Goal: Information Seeking & Learning: Learn about a topic

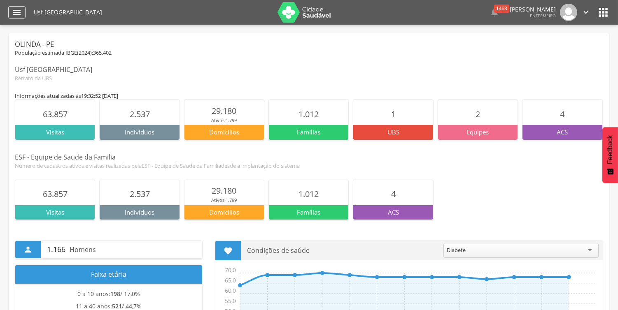
click at [13, 12] on icon "" at bounding box center [17, 12] width 10 height 10
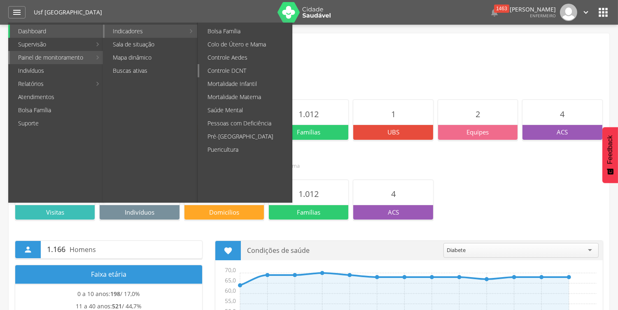
click at [230, 68] on link "Controle DCNT" at bounding box center [245, 70] width 93 height 13
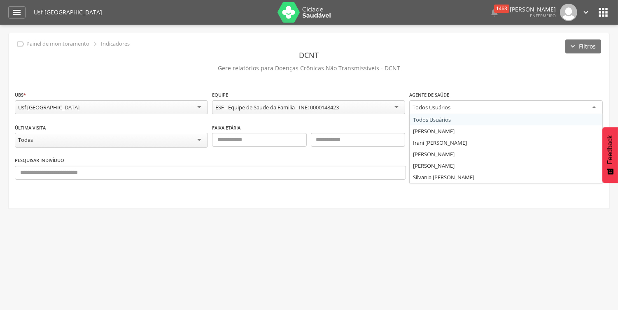
click at [598, 107] on div "Todos Usuários" at bounding box center [505, 107] width 193 height 15
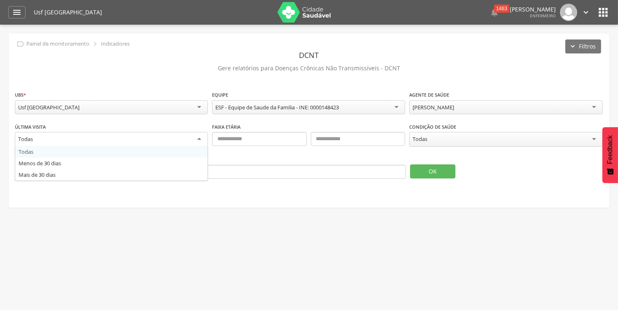
click at [199, 140] on div "Todas" at bounding box center [111, 139] width 193 height 15
click at [199, 140] on div "Todas" at bounding box center [111, 139] width 193 height 14
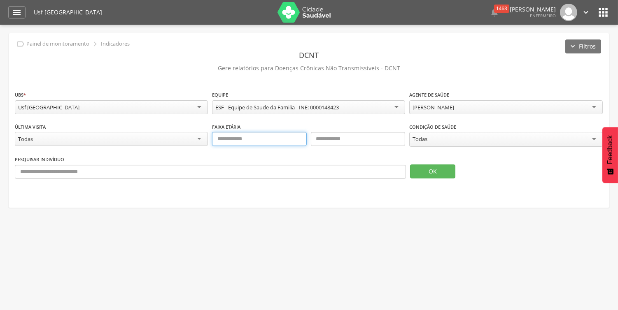
click at [265, 143] on input "text" at bounding box center [259, 139] width 94 height 14
type input "**"
click at [347, 140] on input "text" at bounding box center [358, 139] width 94 height 14
type input "**"
drag, startPoint x: 233, startPoint y: 139, endPoint x: 214, endPoint y: 138, distance: 18.1
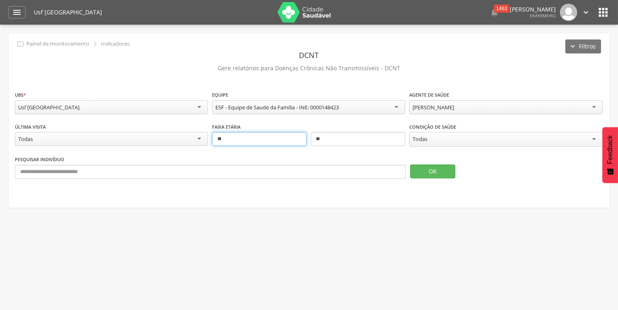
click at [214, 138] on input "**" at bounding box center [259, 139] width 94 height 14
type input "**"
click at [591, 135] on div "Todas" at bounding box center [505, 139] width 193 height 15
click at [430, 170] on button "OK" at bounding box center [432, 171] width 45 height 14
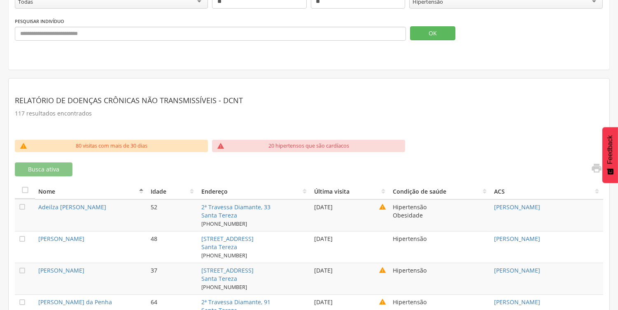
scroll to position [137, 0]
click at [598, 167] on icon "" at bounding box center [597, 169] width 12 height 12
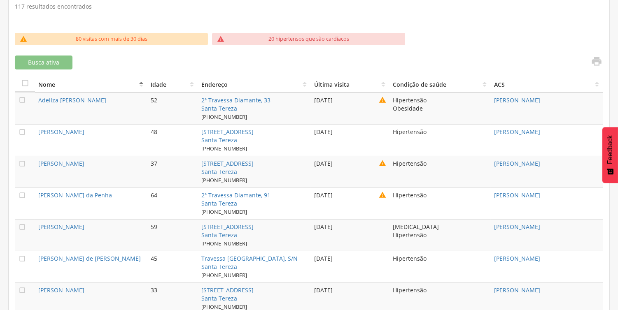
scroll to position [228, 0]
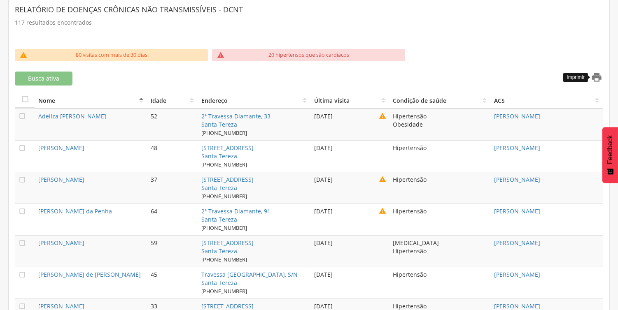
click at [598, 76] on icon "" at bounding box center [597, 78] width 12 height 12
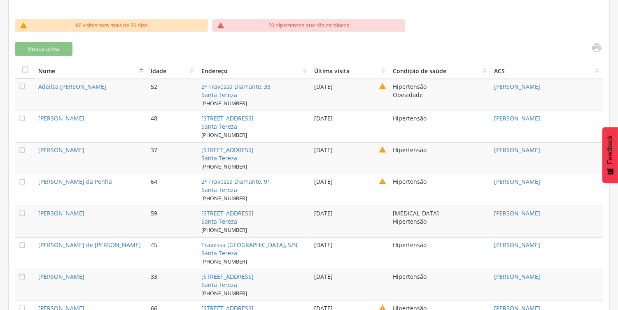
scroll to position [274, 0]
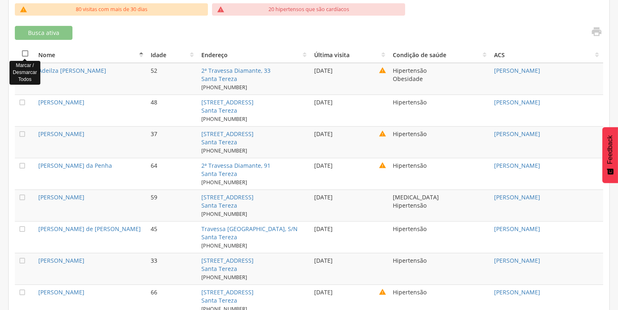
click at [27, 50] on icon "" at bounding box center [25, 53] width 8 height 8
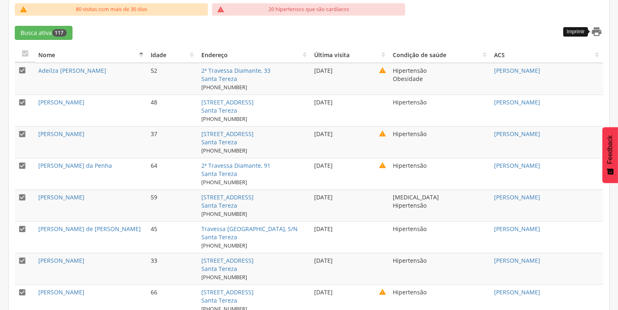
click at [597, 32] on icon "" at bounding box center [597, 32] width 12 height 12
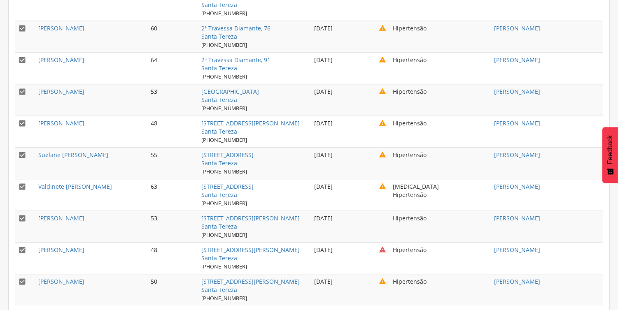
scroll to position [3741, 0]
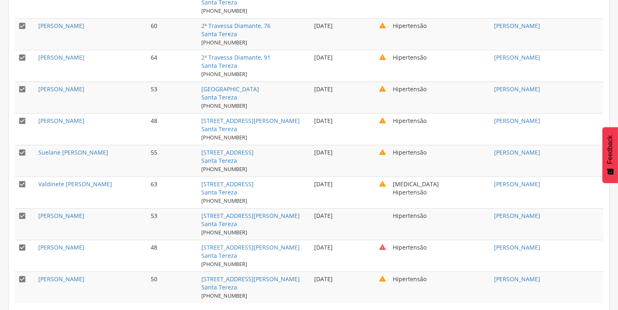
drag, startPoint x: 184, startPoint y: 73, endPoint x: 594, endPoint y: 283, distance: 460.9
copy div "  Lore Ipsum Dolorsit Ametco adipis Elitsedd ei tempo INC  Utlabor Etdolore …"
click at [455, 32] on td "Hipertensão" at bounding box center [439, 34] width 101 height 32
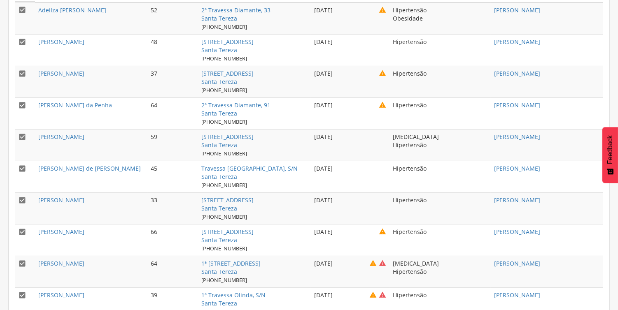
scroll to position [0, 0]
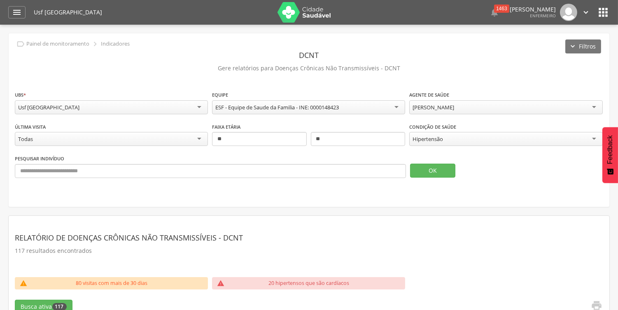
drag, startPoint x: 451, startPoint y: 219, endPoint x: 447, endPoint y: 221, distance: 4.2
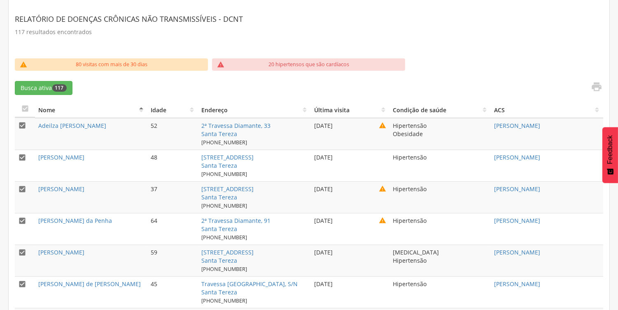
scroll to position [228, 0]
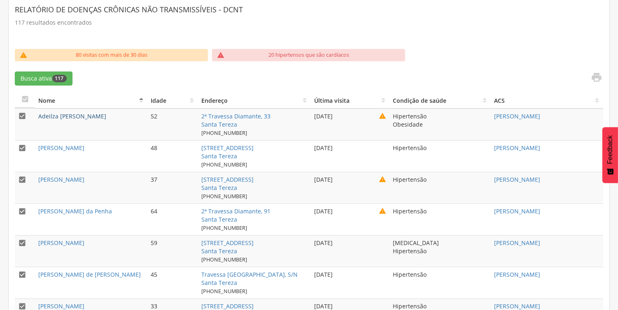
click at [81, 112] on link "Adeilza [PERSON_NAME]" at bounding box center [72, 116] width 68 height 8
type input "**********"
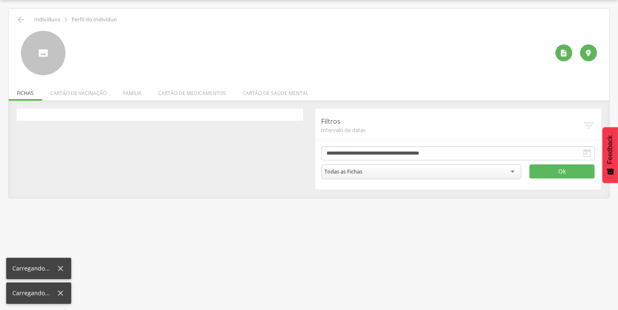
scroll to position [25, 0]
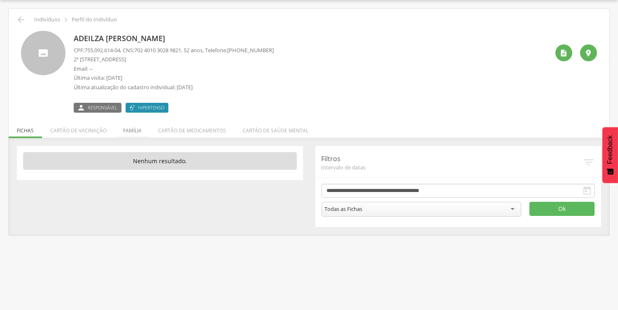
click at [137, 132] on li "Família" at bounding box center [132, 128] width 35 height 19
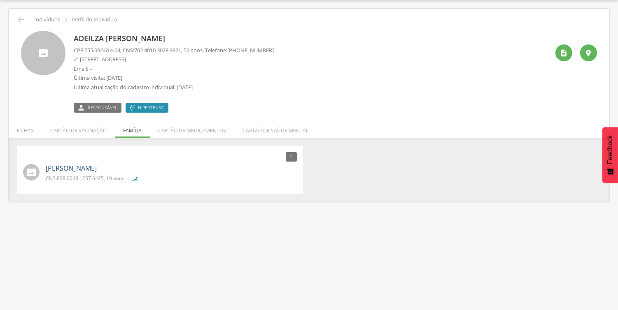
click at [97, 169] on link "[PERSON_NAME]" at bounding box center [71, 168] width 51 height 9
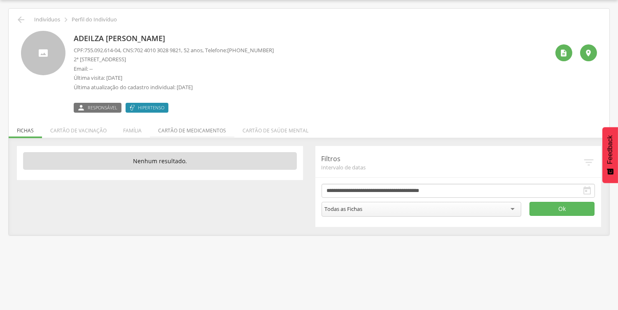
click at [188, 129] on li "Cartão de medicamentos" at bounding box center [192, 128] width 84 height 19
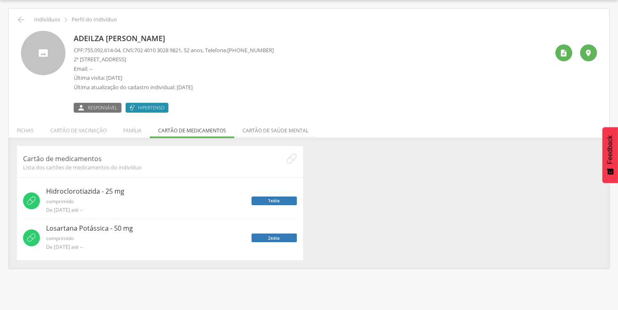
click at [270, 130] on li "Cartão de saúde mental" at bounding box center [275, 128] width 82 height 19
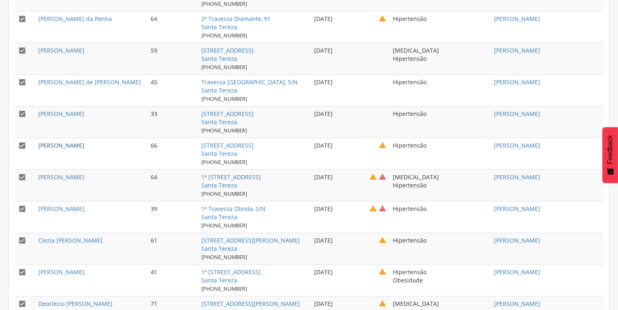
scroll to position [436, 0]
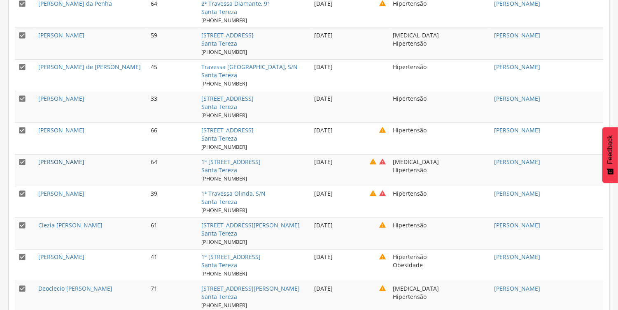
click at [84, 163] on link "[PERSON_NAME]" at bounding box center [61, 162] width 46 height 8
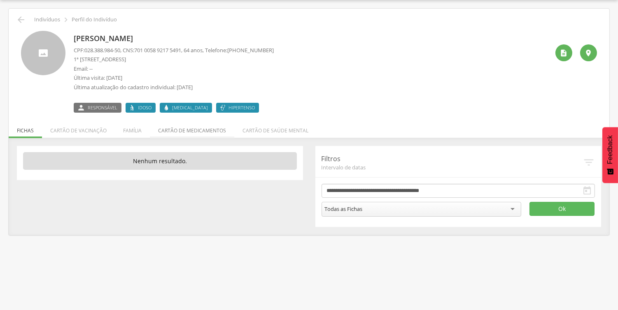
click at [207, 132] on li "Cartão de medicamentos" at bounding box center [192, 128] width 84 height 19
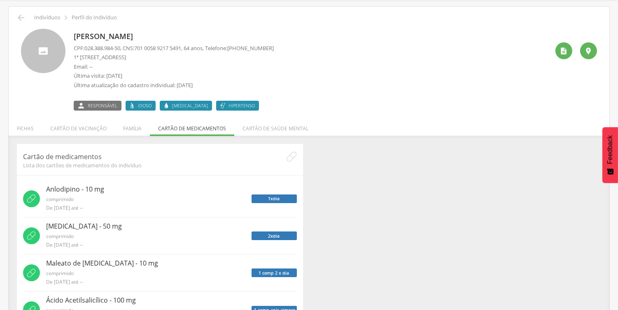
scroll to position [23, 0]
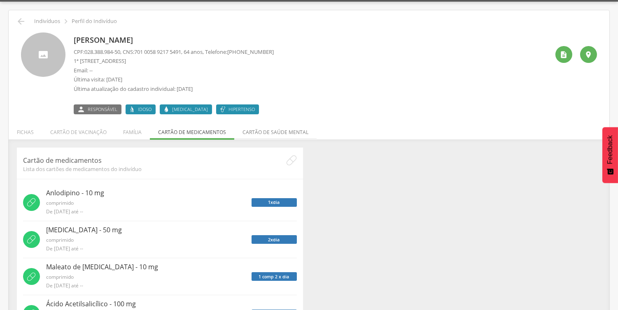
click at [285, 135] on li "Cartão de saúde mental" at bounding box center [275, 130] width 82 height 19
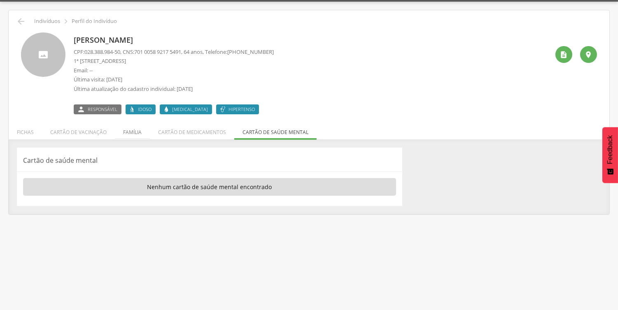
click at [124, 132] on li "Família" at bounding box center [132, 130] width 35 height 19
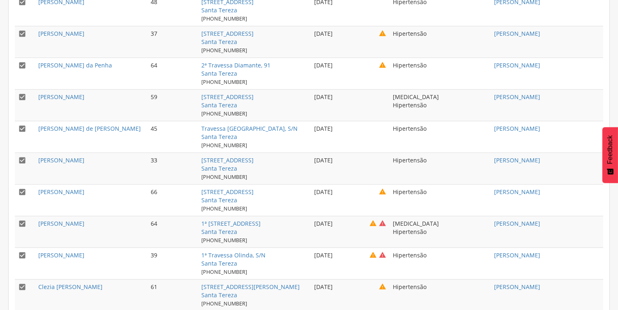
scroll to position [390, 0]
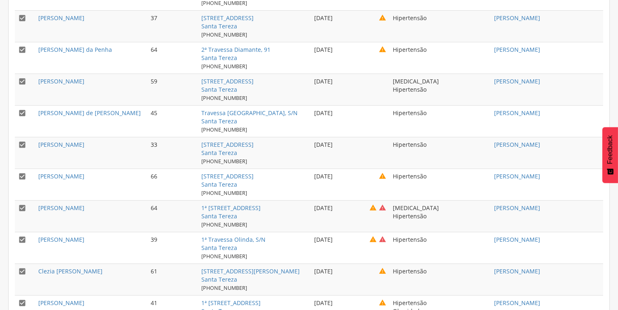
click at [15, 210] on td "" at bounding box center [25, 216] width 20 height 32
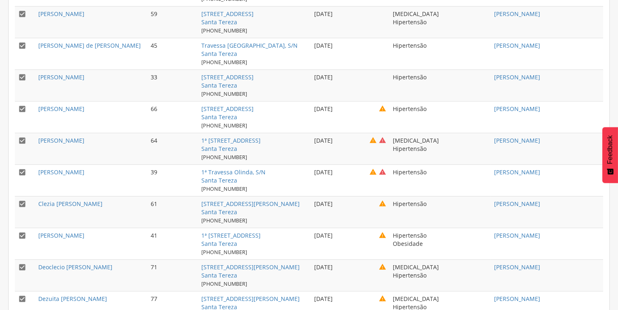
scroll to position [482, 0]
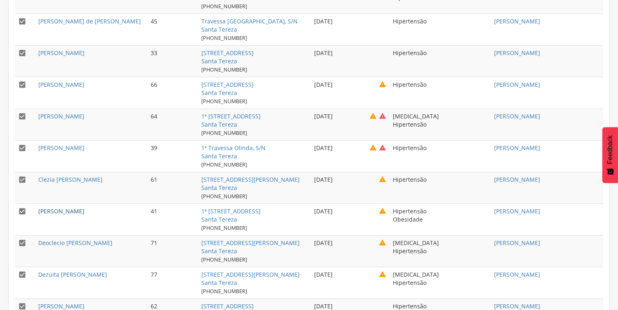
click at [75, 210] on link "[PERSON_NAME]" at bounding box center [61, 211] width 46 height 8
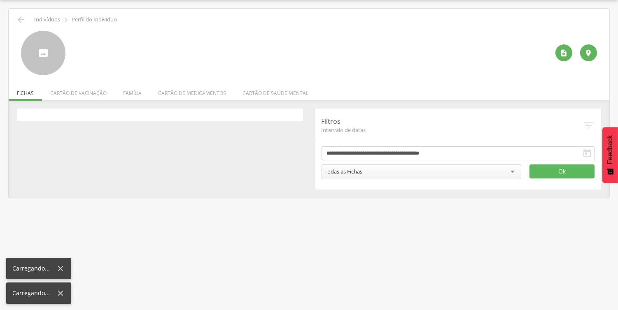
scroll to position [25, 0]
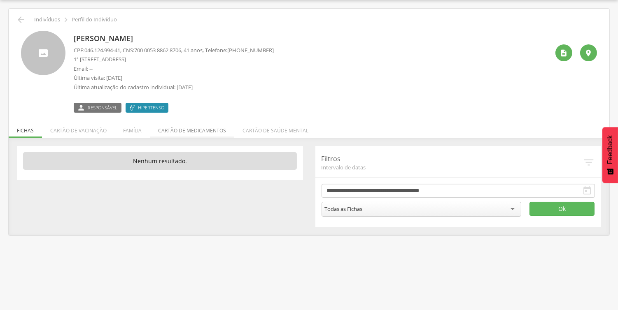
click at [197, 129] on li "Cartão de medicamentos" at bounding box center [192, 128] width 84 height 19
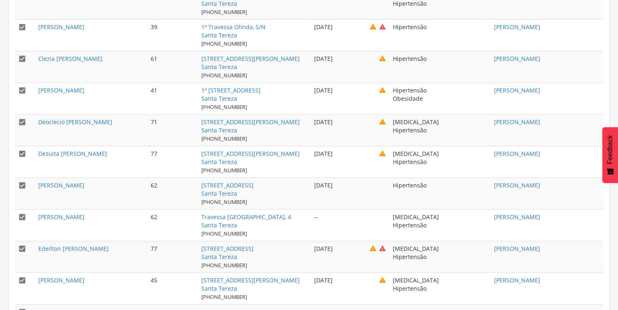
scroll to position [619, 0]
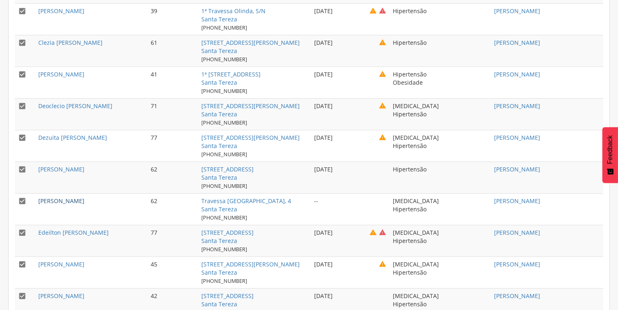
click at [84, 200] on link "[PERSON_NAME]" at bounding box center [61, 201] width 46 height 8
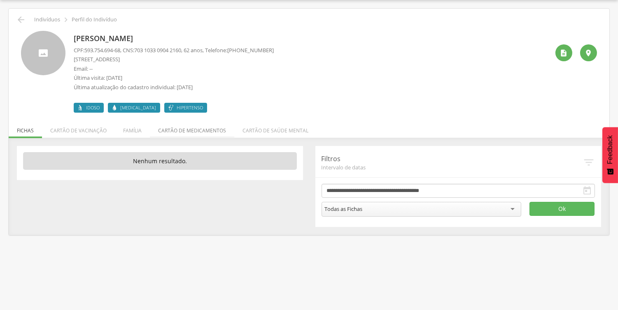
click at [202, 133] on li "Cartão de medicamentos" at bounding box center [192, 128] width 84 height 19
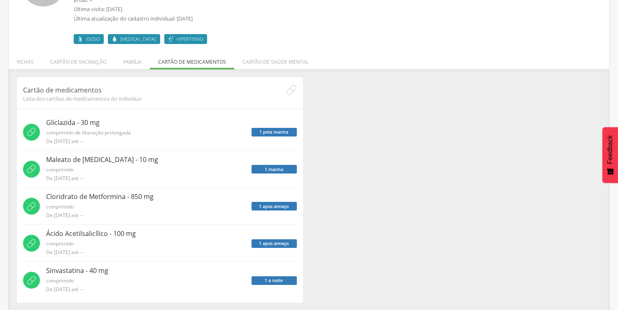
scroll to position [95, 0]
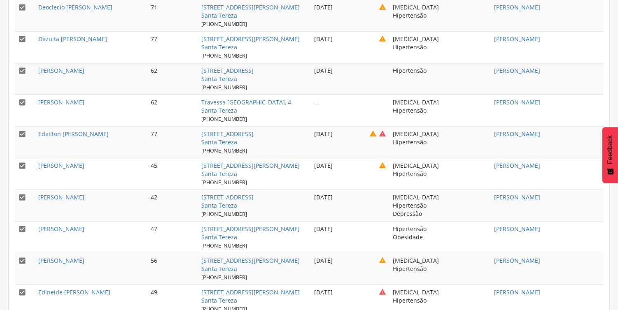
scroll to position [735, 0]
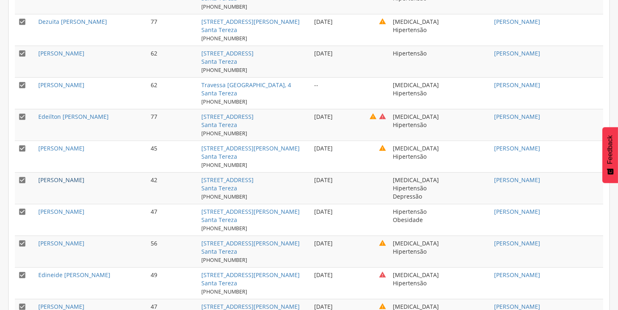
click at [71, 179] on link "[PERSON_NAME]" at bounding box center [61, 180] width 46 height 8
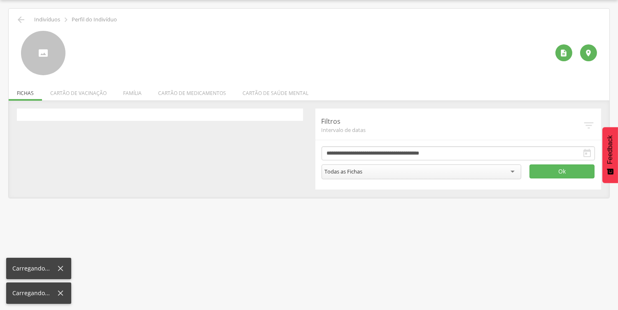
scroll to position [25, 0]
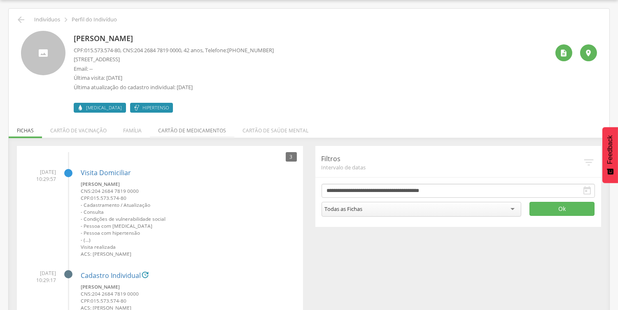
click at [194, 130] on li "Cartão de medicamentos" at bounding box center [192, 128] width 84 height 19
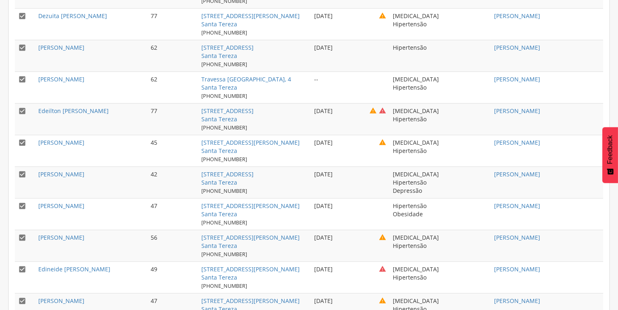
scroll to position [756, 0]
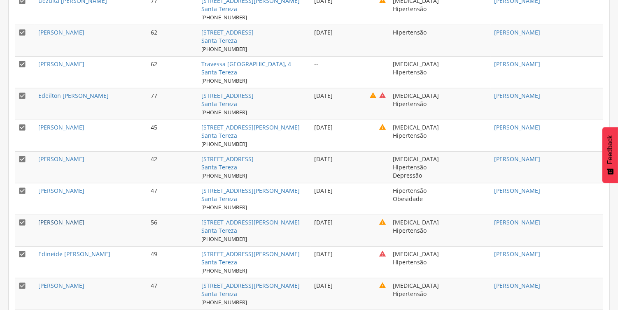
click at [67, 220] on link "[PERSON_NAME]" at bounding box center [61, 223] width 46 height 8
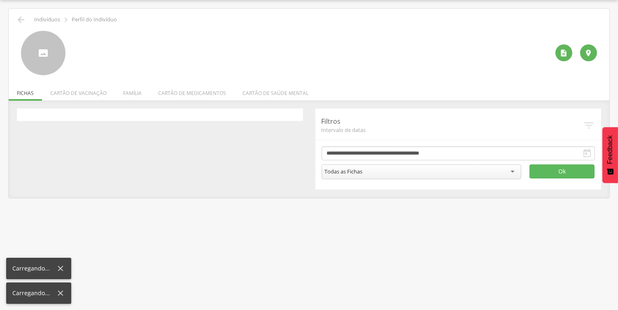
scroll to position [25, 0]
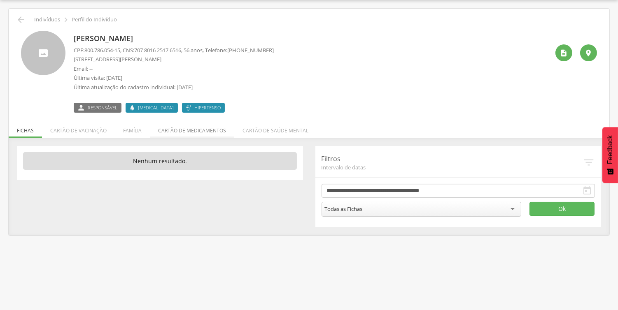
click at [213, 133] on li "Cartão de medicamentos" at bounding box center [192, 128] width 84 height 19
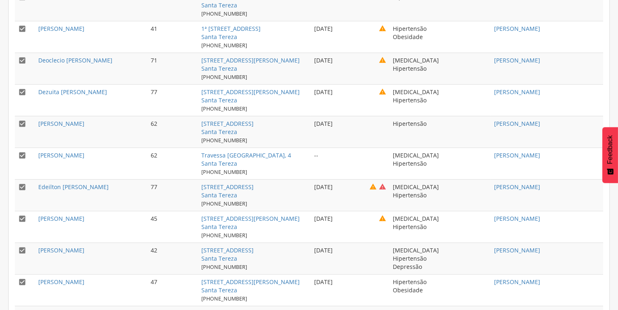
scroll to position [893, 0]
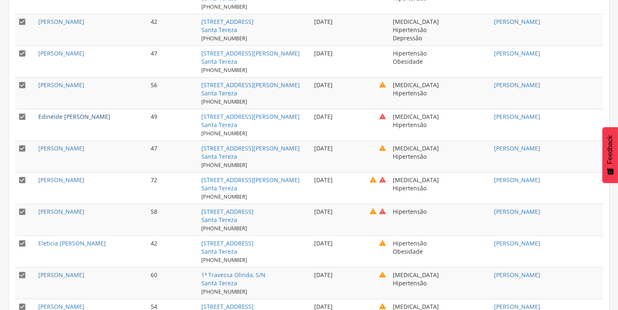
click at [87, 113] on link "Edineide [PERSON_NAME]" at bounding box center [74, 117] width 72 height 8
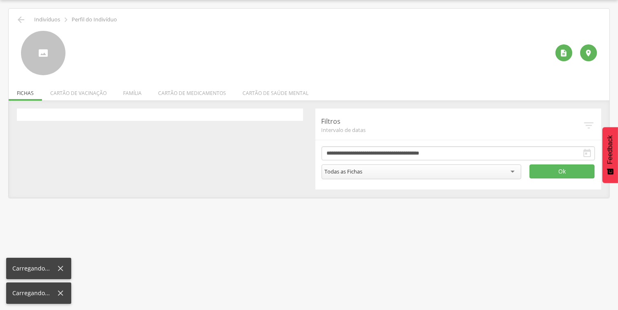
scroll to position [25, 0]
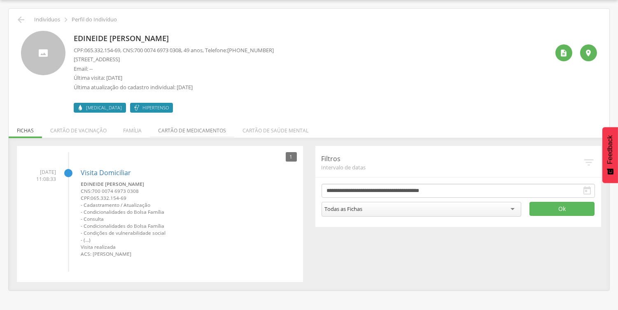
click at [188, 132] on li "Cartão de medicamentos" at bounding box center [192, 128] width 84 height 19
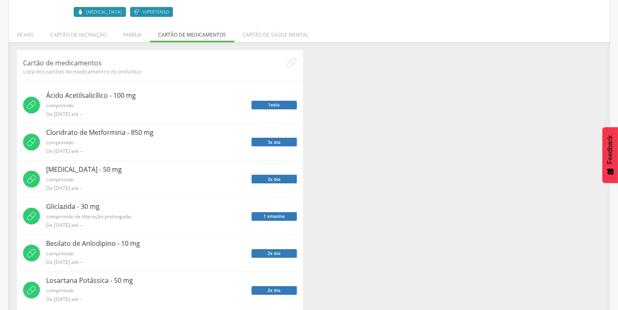
scroll to position [132, 0]
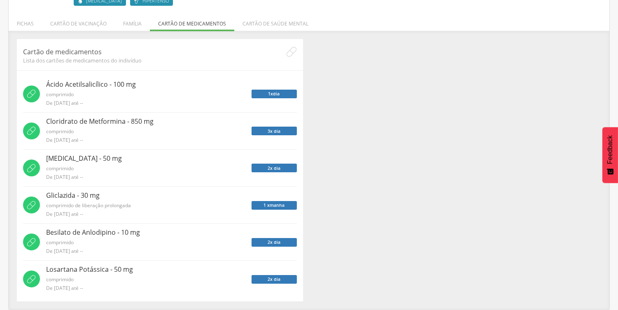
click at [5, 15] on div " Supervisão  Distritos  Ubs Coordenador: - Olinda / PE Intervalo de Tempo  …" at bounding box center [309, 48] width 618 height 310
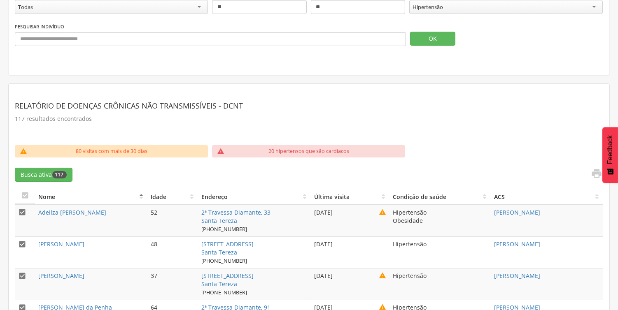
drag, startPoint x: 245, startPoint y: 236, endPoint x: 242, endPoint y: 231, distance: 5.7
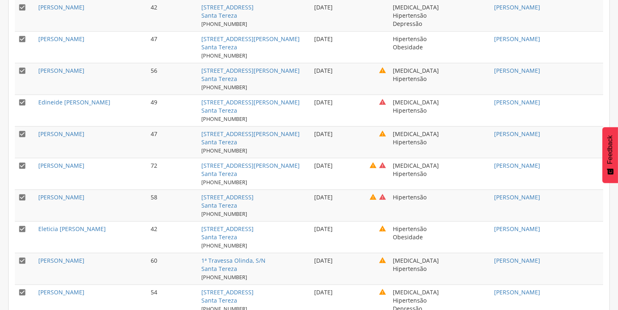
scroll to position [909, 0]
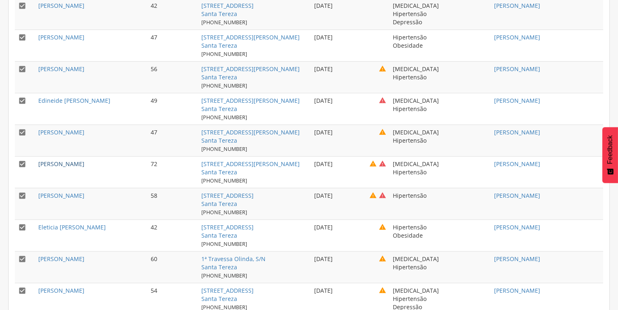
click at [84, 165] on link "[PERSON_NAME]" at bounding box center [61, 164] width 46 height 8
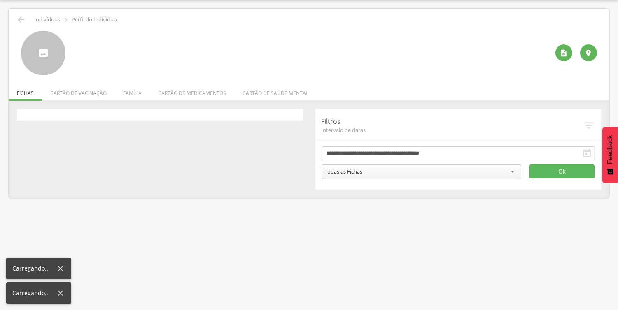
scroll to position [25, 0]
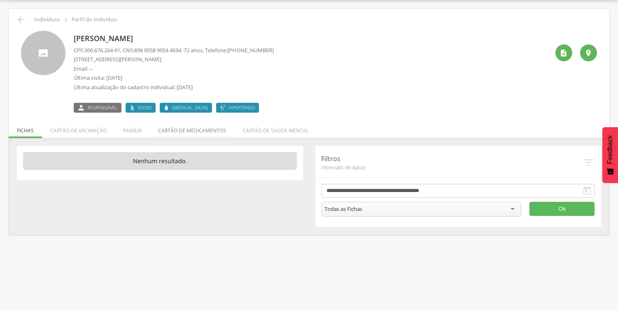
click at [188, 129] on li "Cartão de medicamentos" at bounding box center [192, 128] width 84 height 19
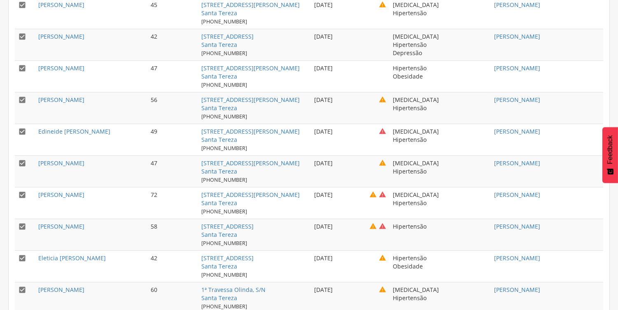
scroll to position [1030, 0]
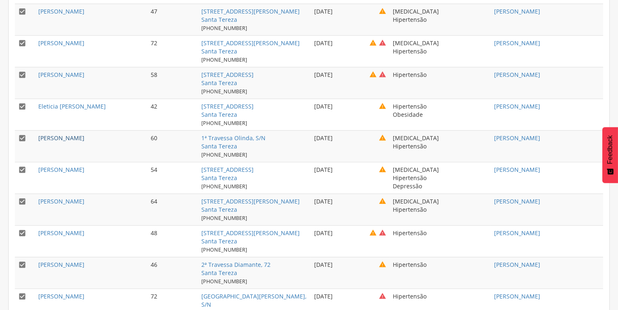
click at [84, 139] on link "[PERSON_NAME]" at bounding box center [61, 138] width 46 height 8
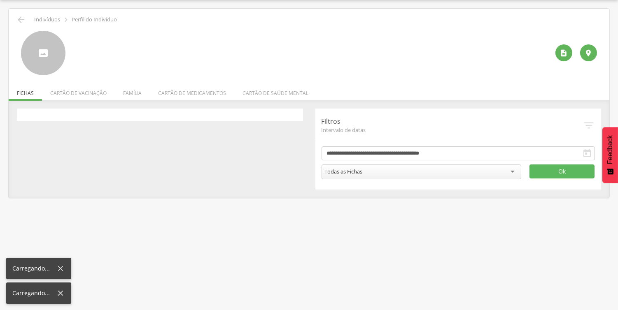
scroll to position [25, 0]
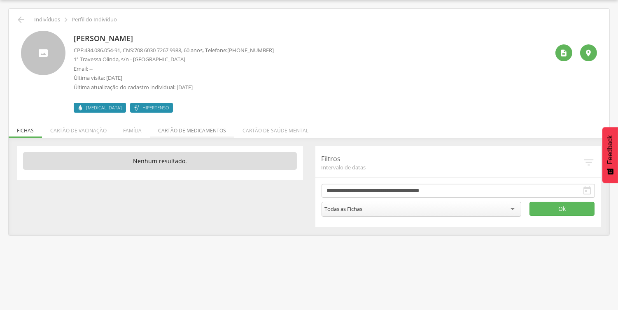
click at [208, 135] on li "Cartão de medicamentos" at bounding box center [192, 128] width 84 height 19
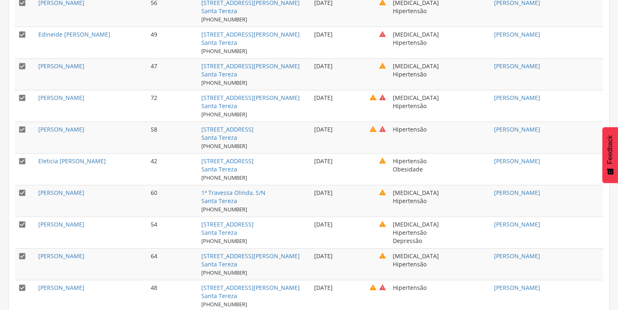
scroll to position [985, 0]
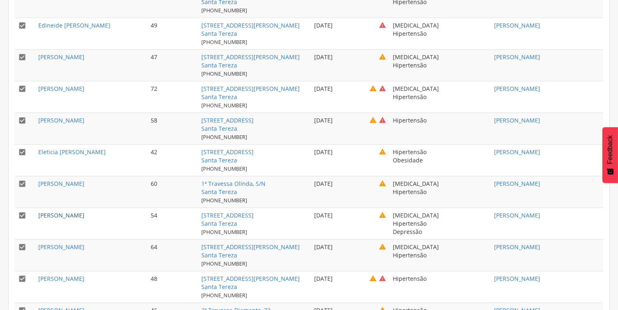
click at [71, 216] on link "[PERSON_NAME]" at bounding box center [61, 216] width 46 height 8
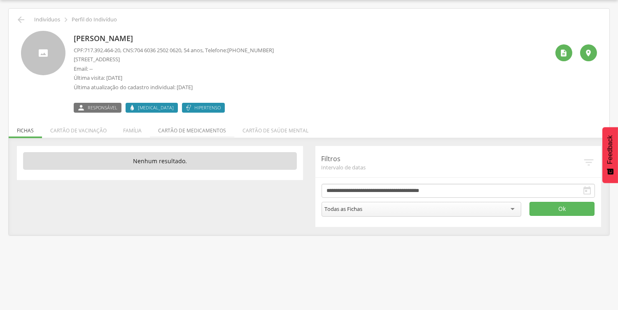
click at [188, 130] on li "Cartão de medicamentos" at bounding box center [192, 128] width 84 height 19
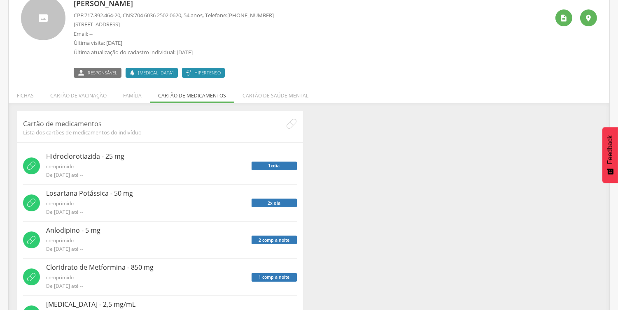
scroll to position [95, 0]
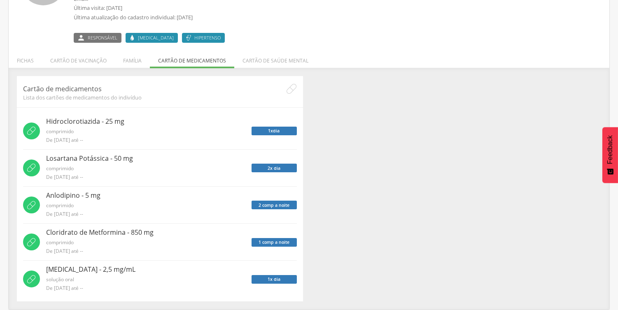
drag, startPoint x: 560, startPoint y: 177, endPoint x: 546, endPoint y: 183, distance: 15.5
click at [546, 184] on div "Cartão de medicamentos Lista dos cartões de medicamentos do indivíduo Nenhum ca…" at bounding box center [309, 189] width 596 height 226
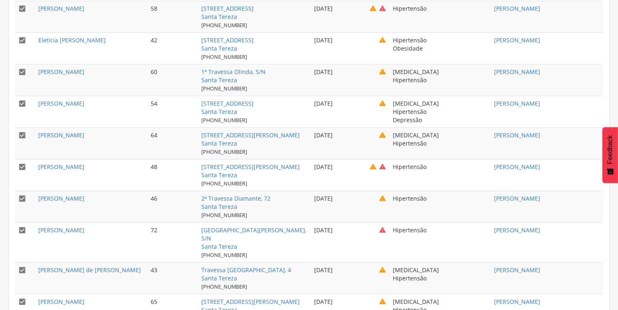
scroll to position [1101, 0]
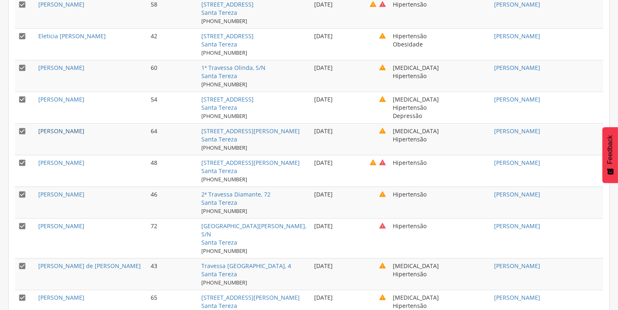
click at [68, 130] on link "[PERSON_NAME]" at bounding box center [61, 131] width 46 height 8
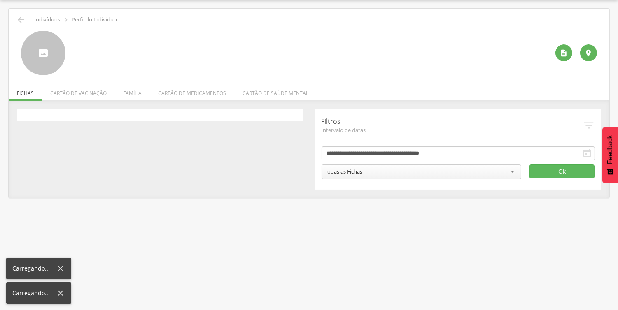
scroll to position [25, 0]
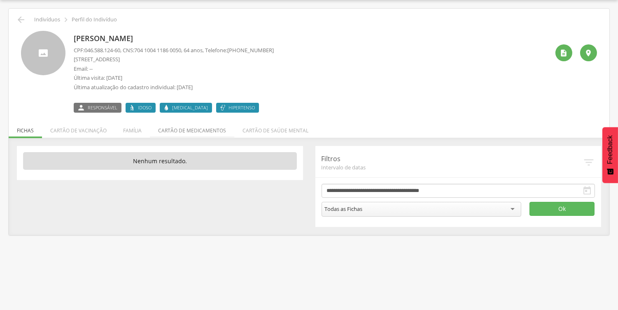
click at [193, 130] on li "Cartão de medicamentos" at bounding box center [192, 128] width 84 height 19
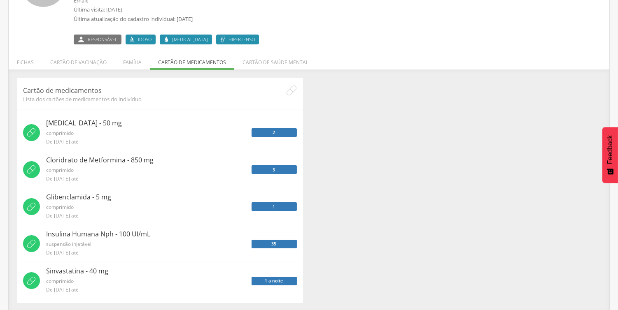
scroll to position [95, 0]
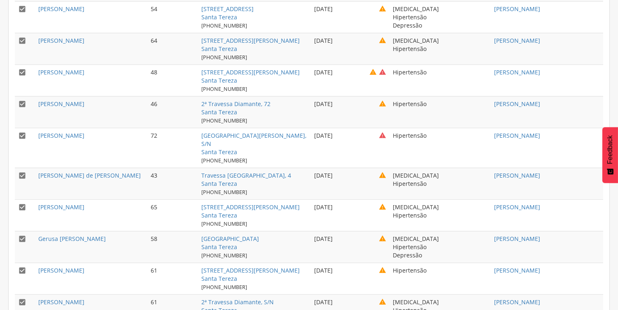
scroll to position [1192, 0]
click at [71, 171] on link "[PERSON_NAME] de [PERSON_NAME]" at bounding box center [89, 175] width 102 height 8
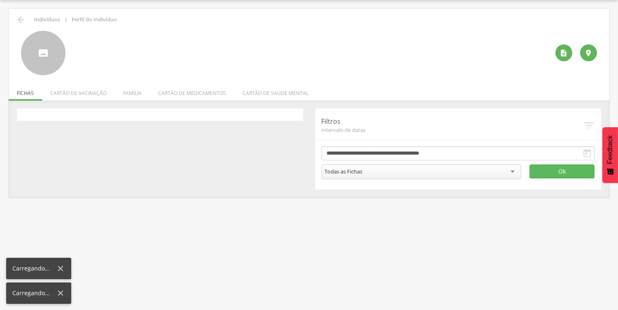
scroll to position [25, 0]
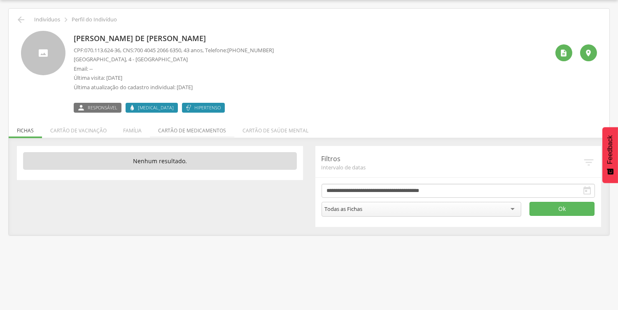
click at [204, 132] on li "Cartão de medicamentos" at bounding box center [192, 128] width 84 height 19
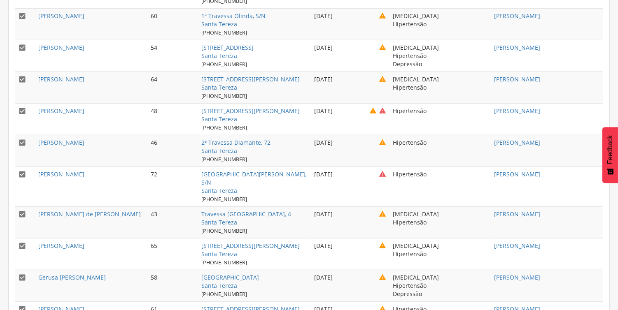
scroll to position [1168, 0]
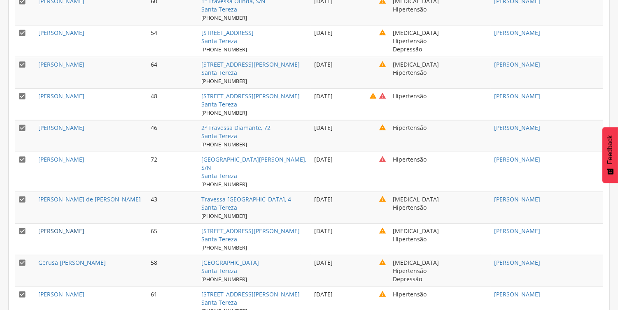
click at [84, 227] on link "[PERSON_NAME]" at bounding box center [61, 231] width 46 height 8
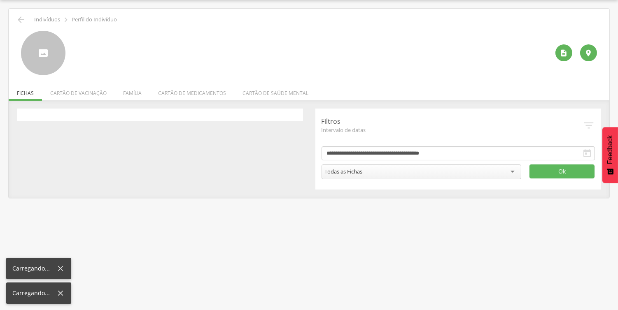
scroll to position [25, 0]
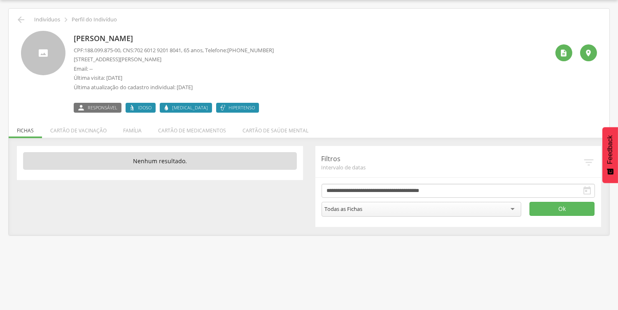
click at [198, 134] on li "Cartão de medicamentos" at bounding box center [192, 128] width 84 height 19
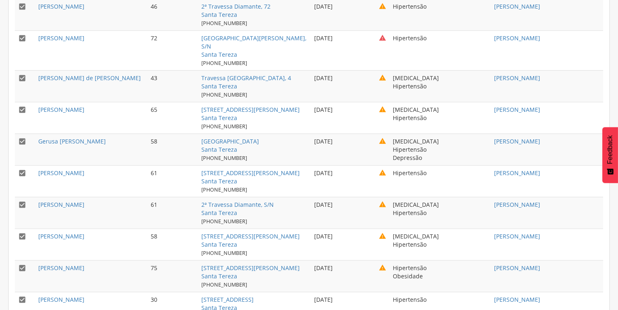
scroll to position [1305, 0]
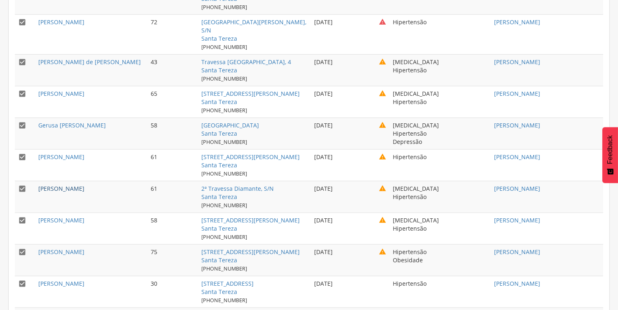
click at [84, 185] on link "[PERSON_NAME]" at bounding box center [61, 189] width 46 height 8
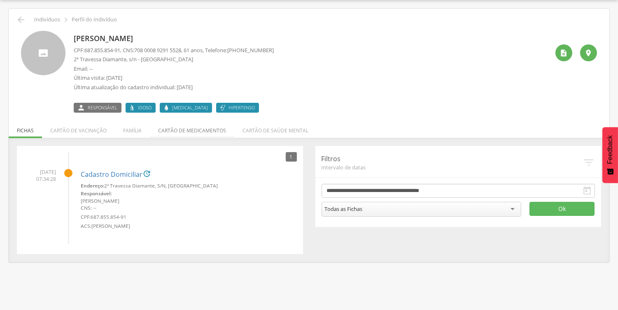
click at [180, 130] on li "Cartão de medicamentos" at bounding box center [192, 128] width 84 height 19
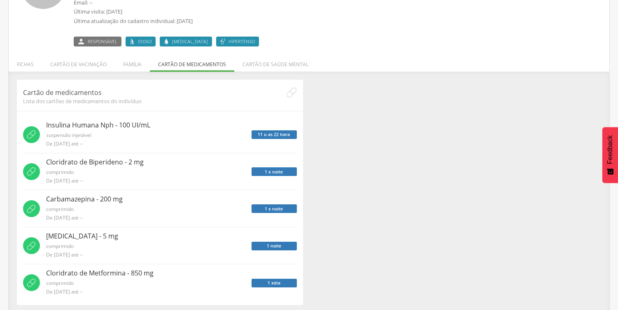
scroll to position [95, 0]
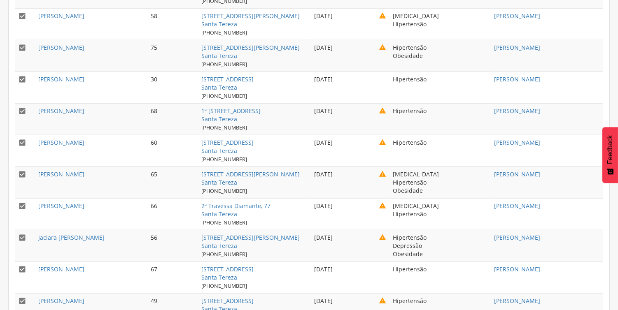
scroll to position [1512, 0]
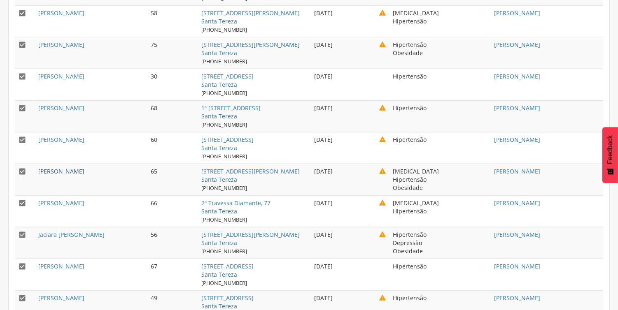
click at [84, 167] on link "[PERSON_NAME]" at bounding box center [61, 171] width 46 height 8
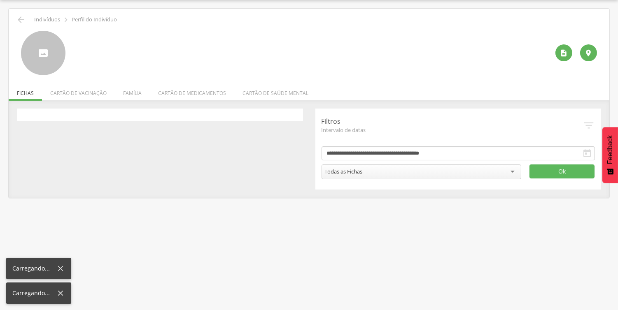
scroll to position [25, 0]
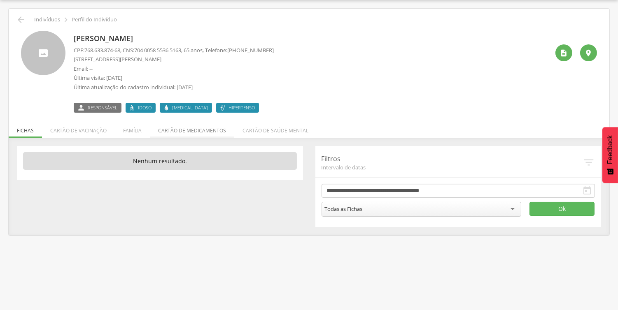
click at [205, 128] on li "Cartão de medicamentos" at bounding box center [192, 128] width 84 height 19
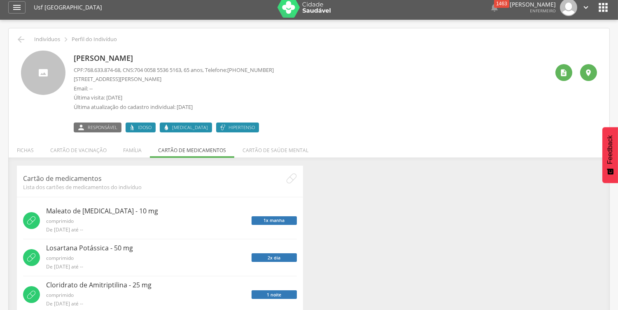
scroll to position [0, 0]
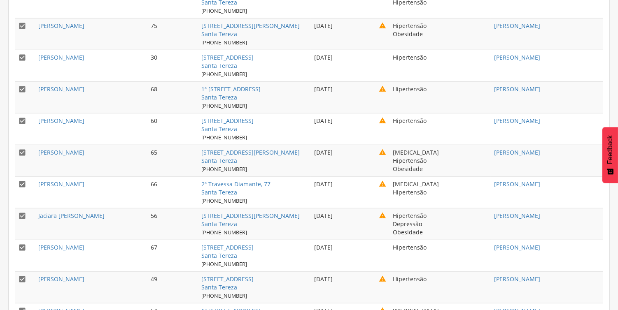
scroll to position [1541, 0]
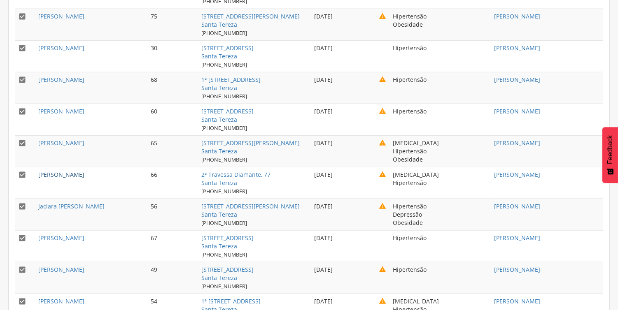
click at [84, 171] on link "[PERSON_NAME]" at bounding box center [61, 175] width 46 height 8
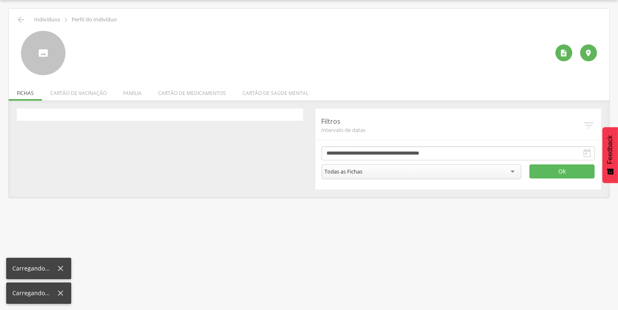
scroll to position [25, 0]
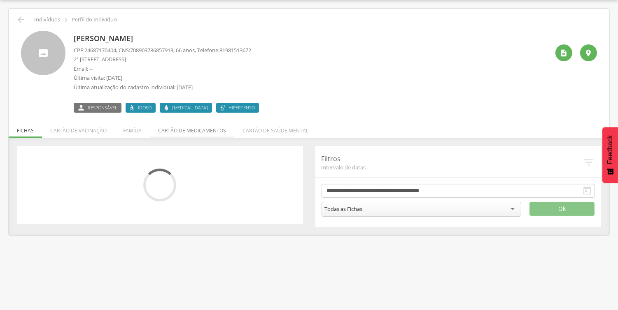
click at [177, 128] on li "Cartão de medicamentos" at bounding box center [192, 128] width 84 height 19
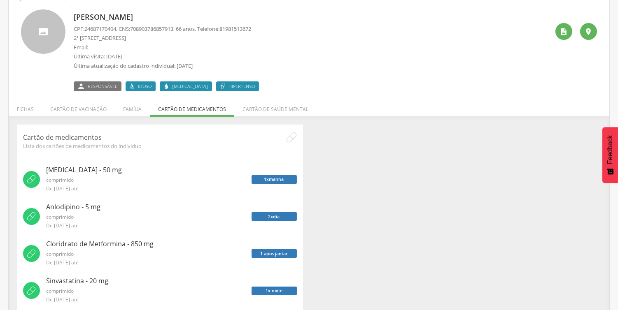
scroll to position [58, 0]
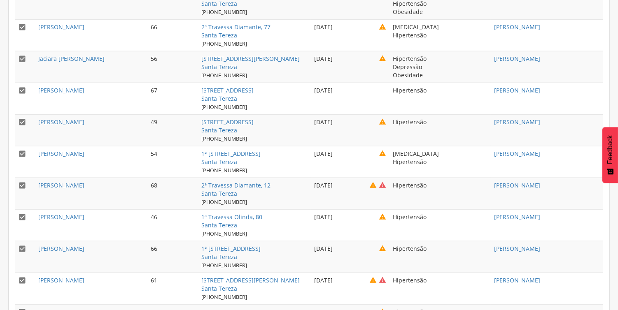
scroll to position [1704, 0]
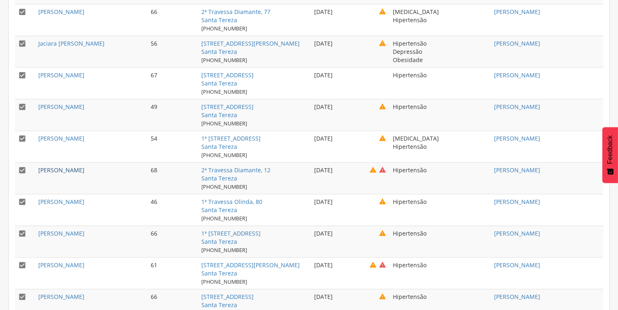
click at [84, 166] on link "[PERSON_NAME]" at bounding box center [61, 170] width 46 height 8
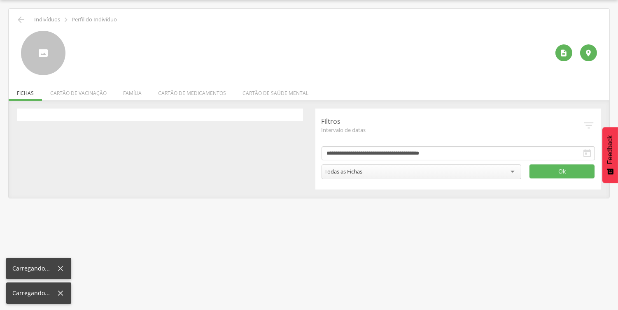
scroll to position [25, 0]
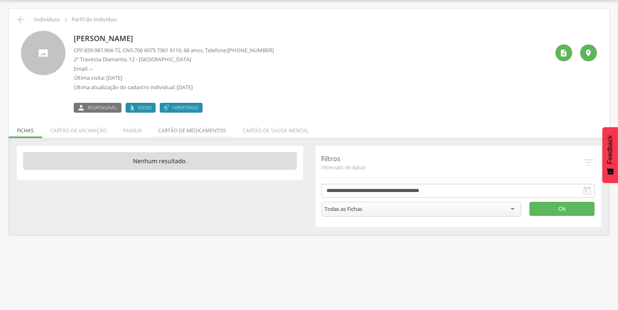
click at [191, 131] on li "Cartão de medicamentos" at bounding box center [192, 128] width 84 height 19
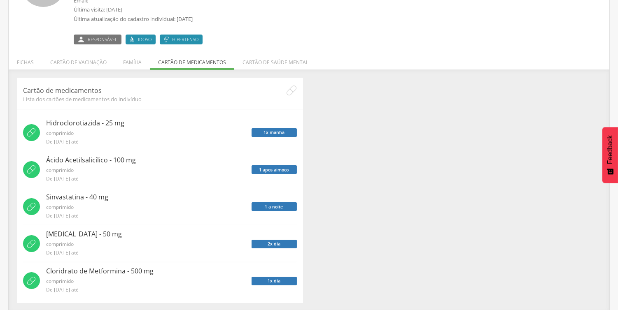
scroll to position [95, 0]
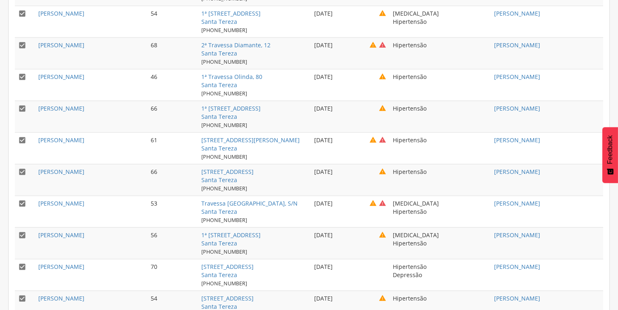
scroll to position [1833, 0]
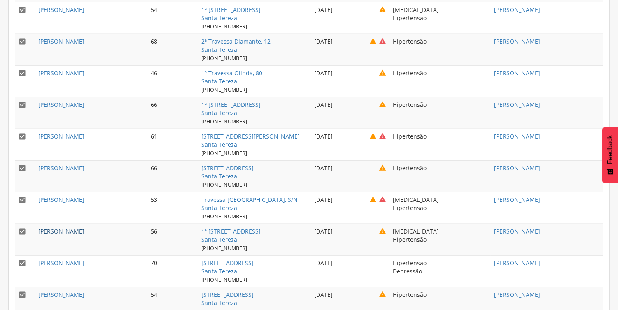
click at [79, 228] on link "[PERSON_NAME]" at bounding box center [61, 232] width 46 height 8
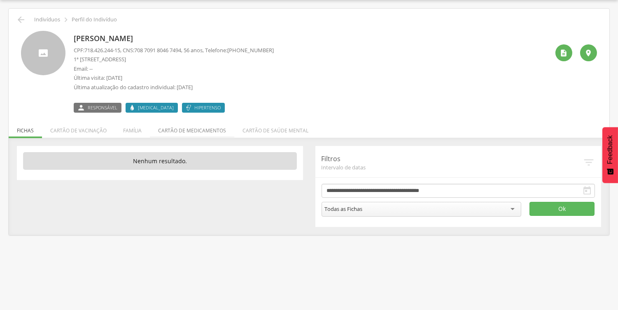
click at [199, 129] on li "Cartão de medicamentos" at bounding box center [192, 128] width 84 height 19
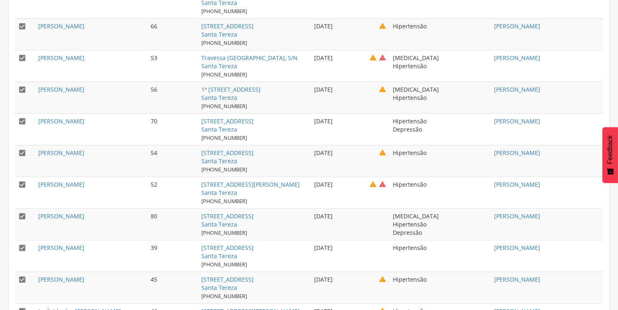
scroll to position [1991, 0]
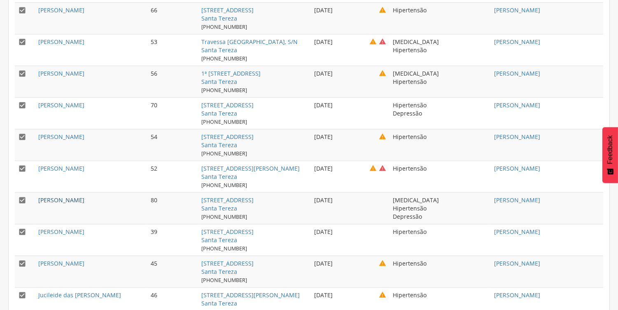
click at [59, 196] on link "[PERSON_NAME]" at bounding box center [61, 200] width 46 height 8
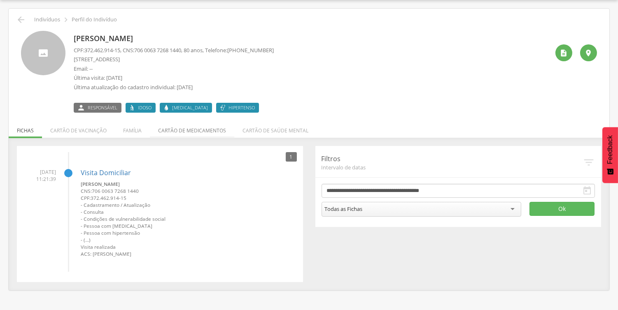
click at [184, 130] on li "Cartão de medicamentos" at bounding box center [192, 128] width 84 height 19
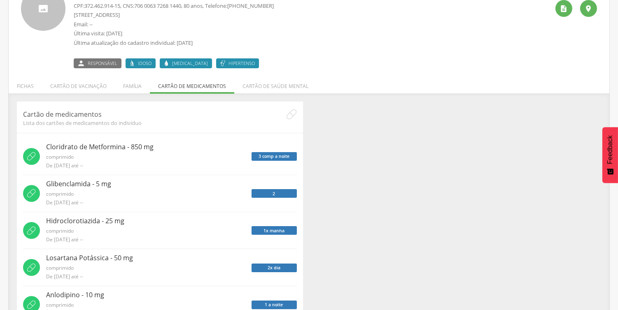
scroll to position [132, 0]
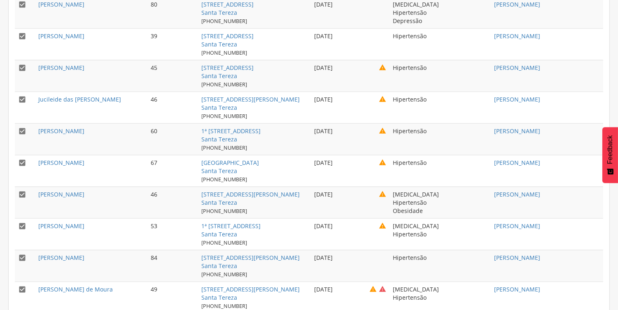
scroll to position [2190, 0]
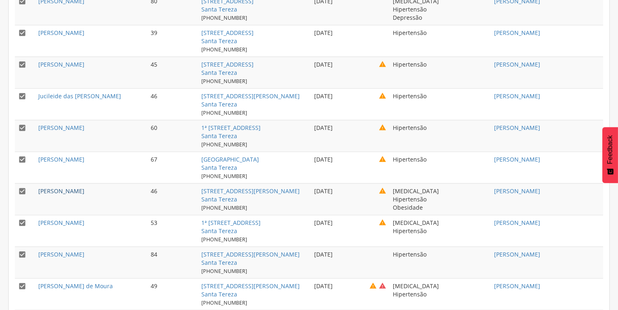
click at [84, 187] on link "[PERSON_NAME]" at bounding box center [61, 191] width 46 height 8
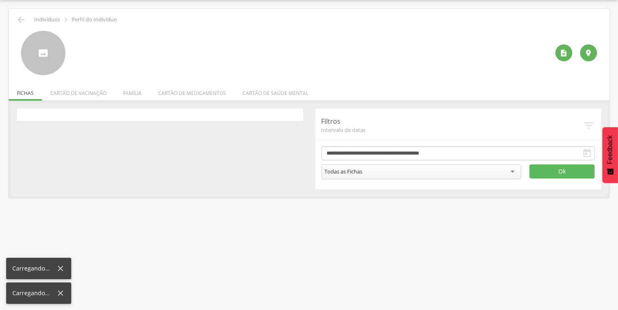
scroll to position [25, 0]
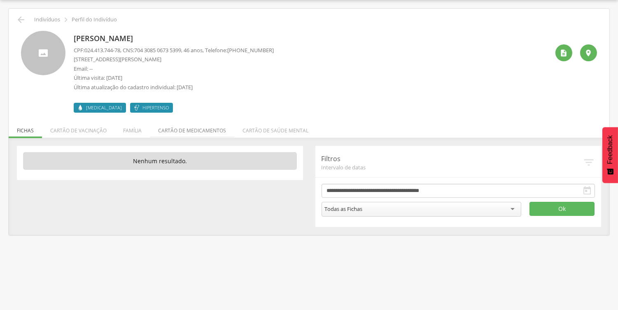
click at [187, 130] on li "Cartão de medicamentos" at bounding box center [192, 128] width 84 height 19
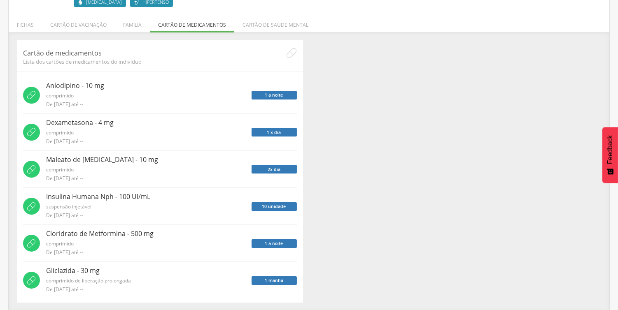
scroll to position [132, 0]
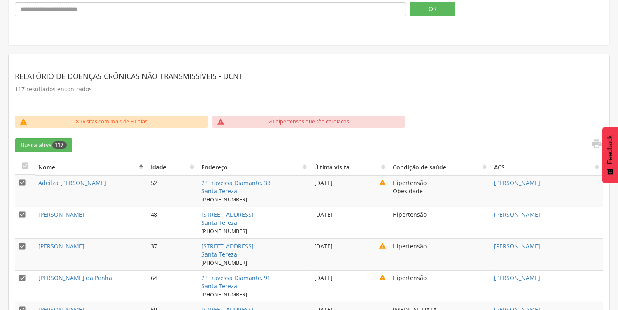
scroll to position [178, 0]
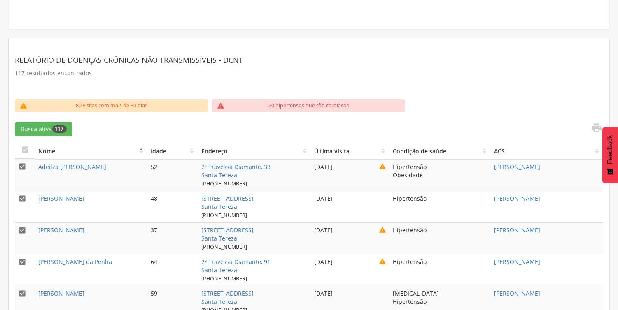
click at [476, 123] on div "" at bounding box center [457, 129] width 292 height 14
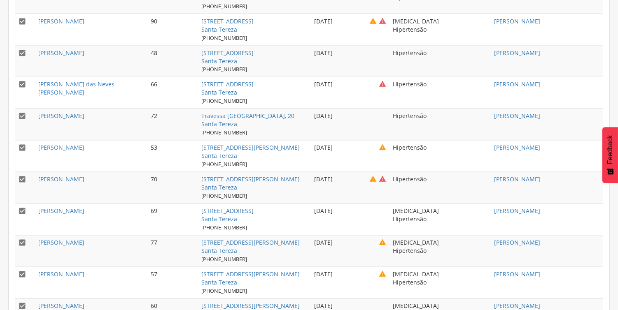
scroll to position [2738, 0]
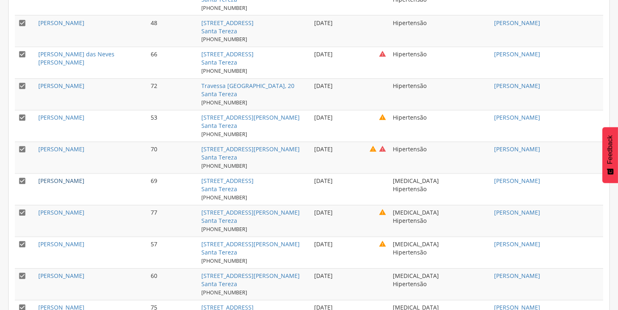
click at [84, 177] on link "[PERSON_NAME]" at bounding box center [61, 181] width 46 height 8
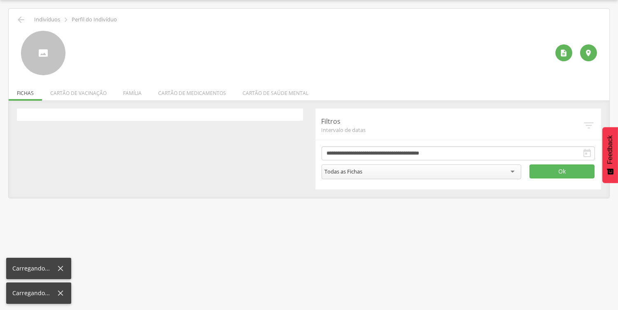
scroll to position [25, 0]
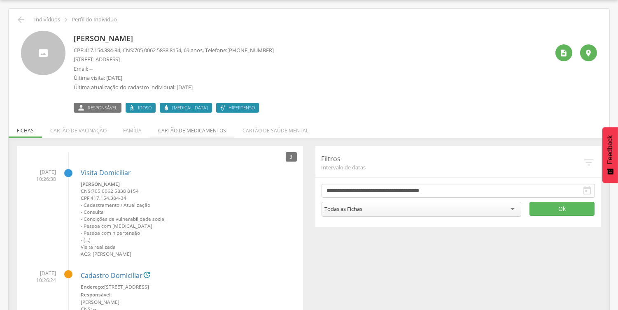
click at [180, 130] on li "Cartão de medicamentos" at bounding box center [192, 128] width 84 height 19
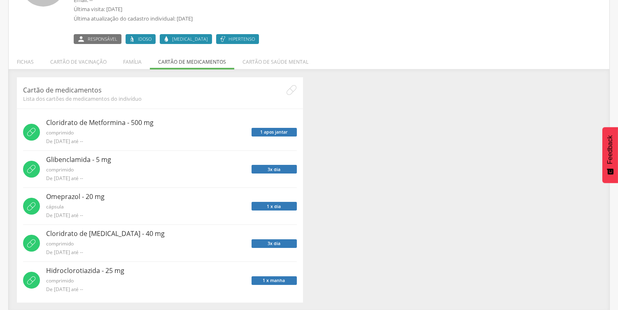
scroll to position [95, 0]
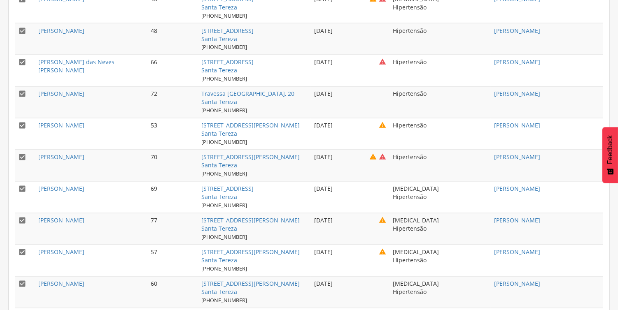
scroll to position [2747, 0]
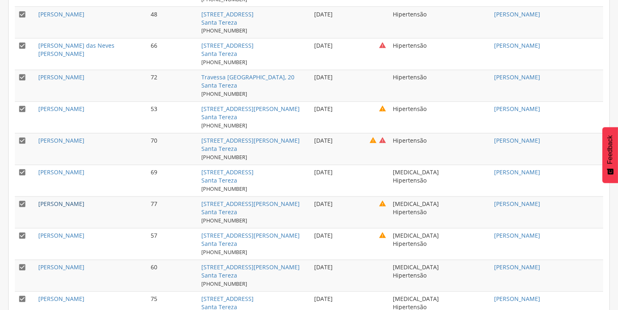
click at [84, 200] on link "[PERSON_NAME]" at bounding box center [61, 204] width 46 height 8
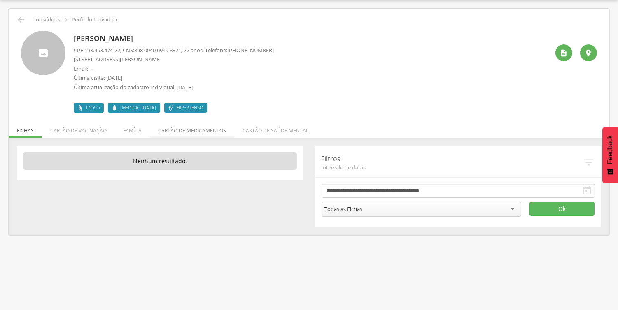
click at [188, 132] on li "Cartão de medicamentos" at bounding box center [192, 128] width 84 height 19
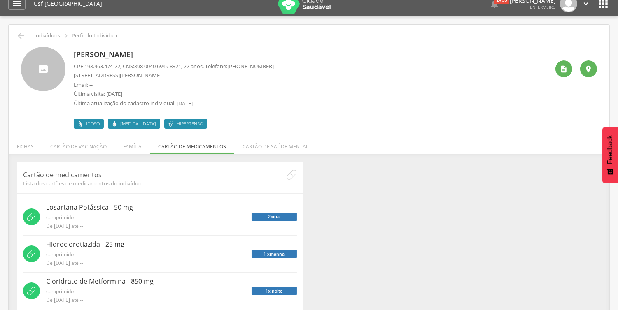
scroll to position [0, 0]
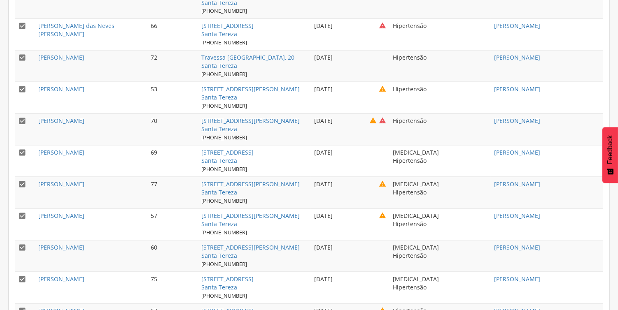
scroll to position [2768, 0]
click at [84, 148] on link "[PERSON_NAME]" at bounding box center [61, 152] width 46 height 8
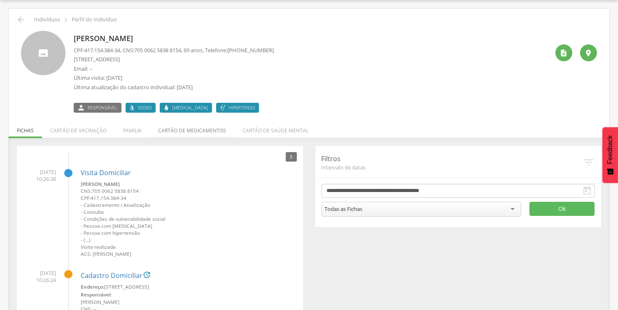
click at [195, 129] on li "Cartão de medicamentos" at bounding box center [192, 128] width 84 height 19
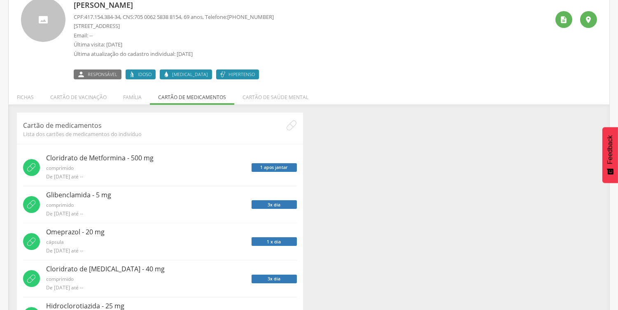
scroll to position [95, 0]
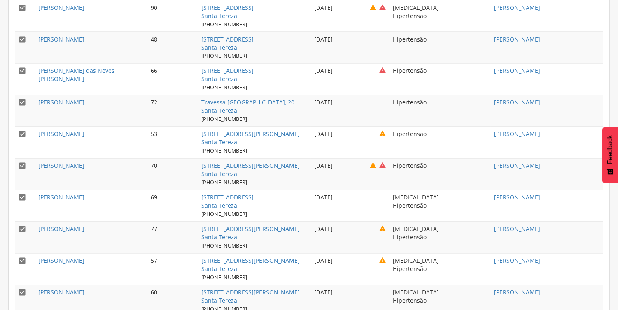
scroll to position [2747, 0]
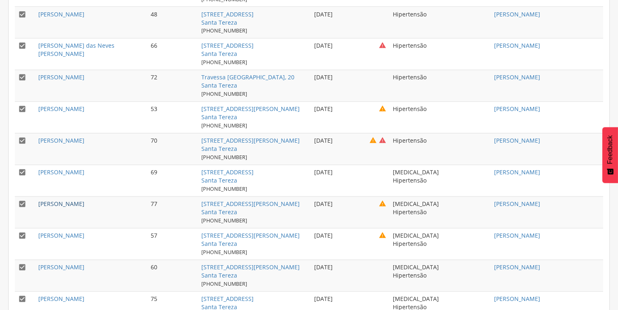
click at [84, 200] on link "[PERSON_NAME]" at bounding box center [61, 204] width 46 height 8
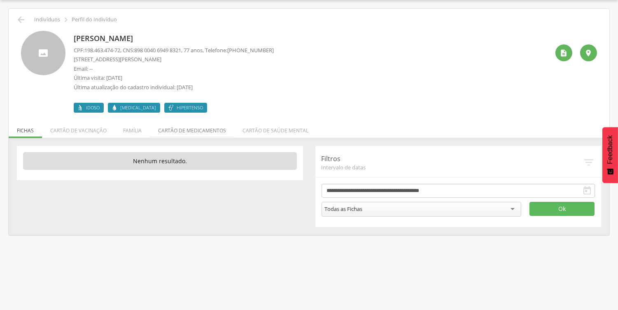
click at [175, 128] on li "Cartão de medicamentos" at bounding box center [192, 128] width 84 height 19
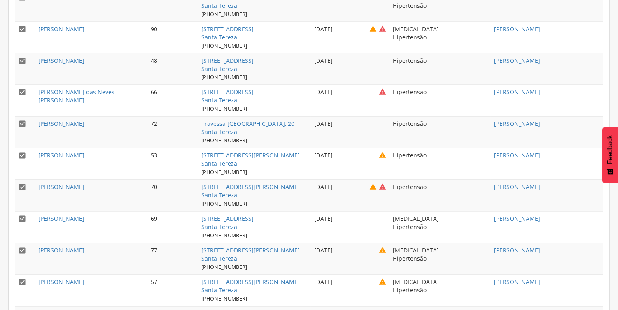
scroll to position [2768, 0]
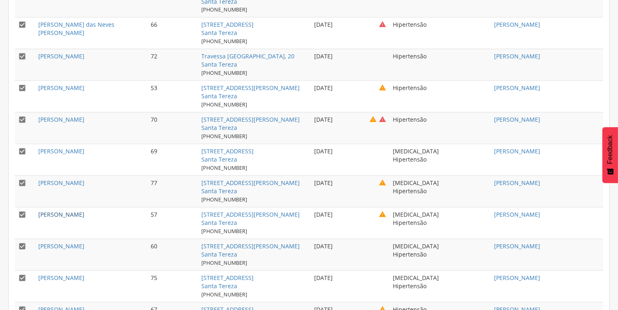
click at [82, 211] on link "[PERSON_NAME]" at bounding box center [61, 215] width 46 height 8
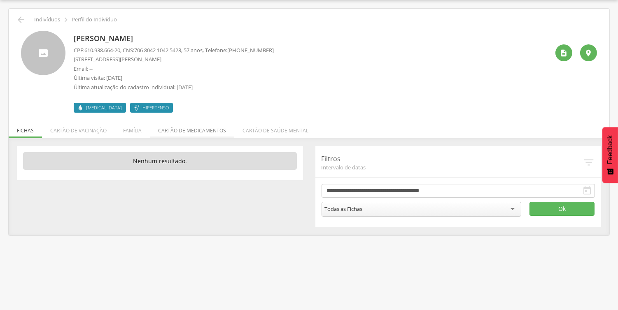
click at [177, 137] on li "Cartão de medicamentos" at bounding box center [192, 128] width 84 height 19
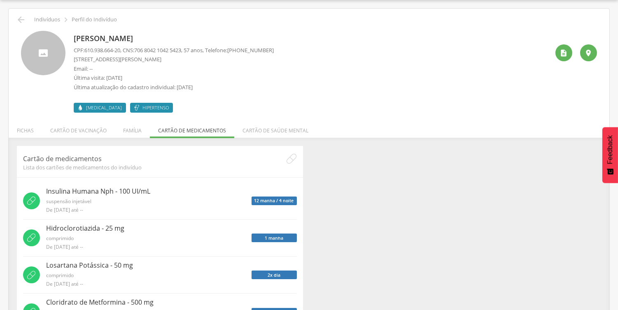
scroll to position [132, 0]
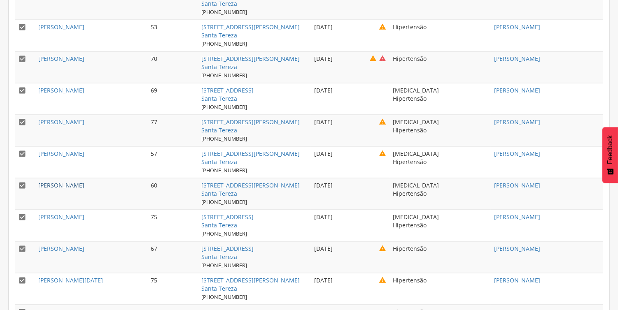
scroll to position [2830, 0]
click at [84, 213] on link "[PERSON_NAME]" at bounding box center [61, 217] width 46 height 8
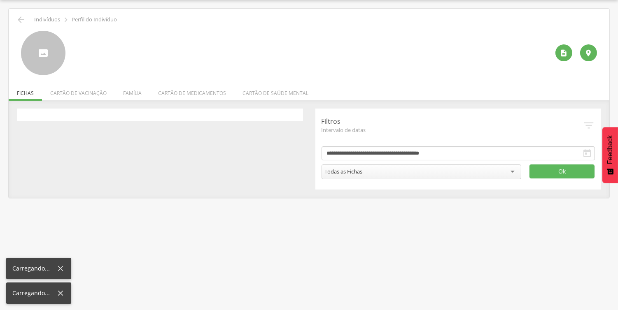
scroll to position [25, 0]
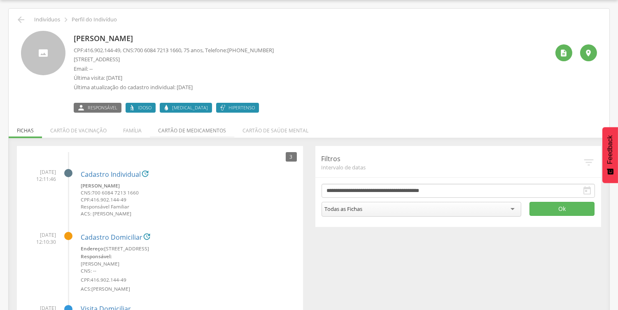
click at [199, 129] on li "Cartão de medicamentos" at bounding box center [192, 128] width 84 height 19
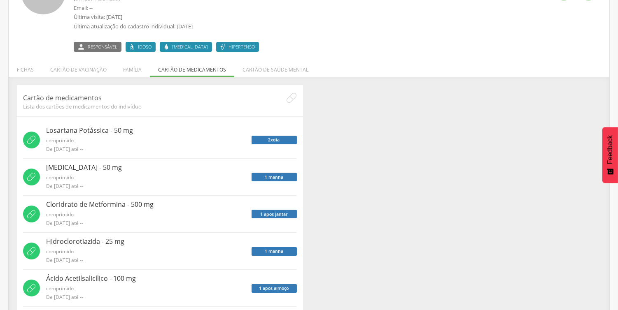
scroll to position [169, 0]
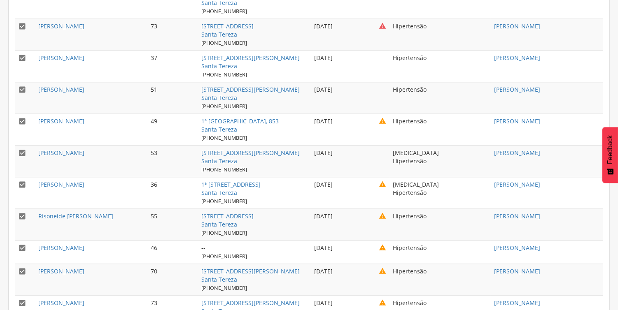
scroll to position [3370, 0]
click at [63, 148] on link "[PERSON_NAME]" at bounding box center [61, 152] width 46 height 8
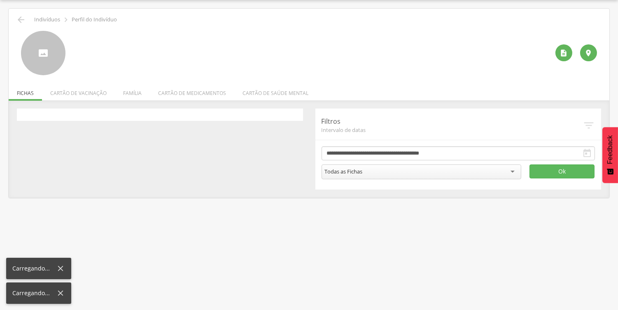
scroll to position [25, 0]
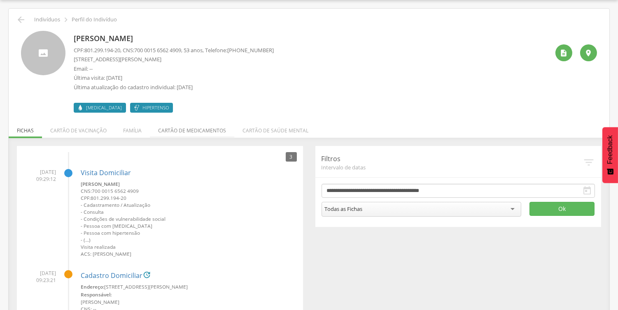
click at [192, 126] on li "Cartão de medicamentos" at bounding box center [192, 128] width 84 height 19
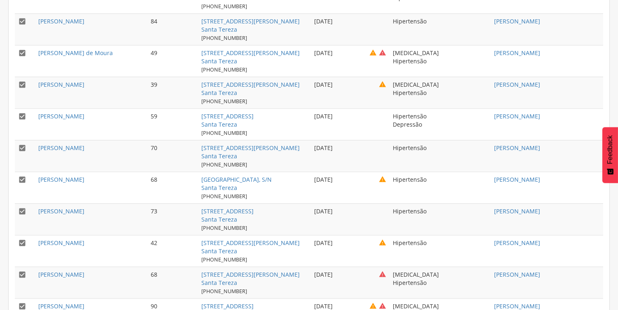
scroll to position [2377, 0]
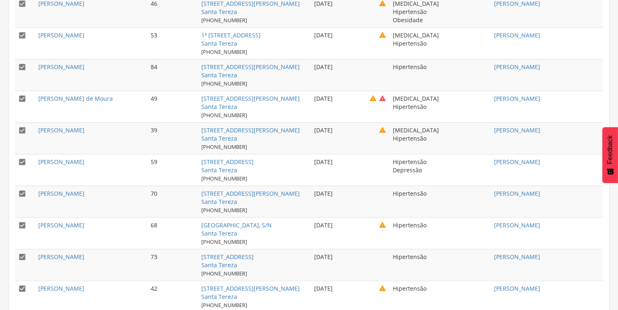
click at [153, 50] on td "53" at bounding box center [172, 44] width 51 height 32
click at [176, 59] on td "84" at bounding box center [172, 75] width 51 height 32
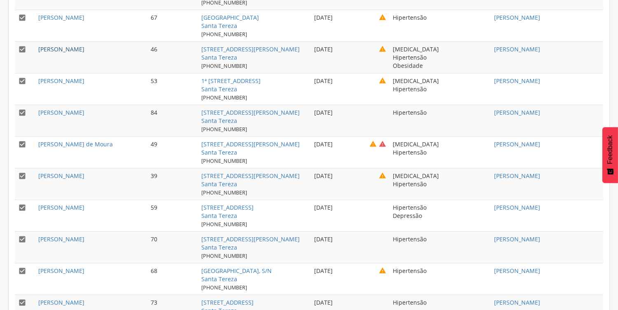
click at [84, 45] on link "[PERSON_NAME]" at bounding box center [61, 49] width 46 height 8
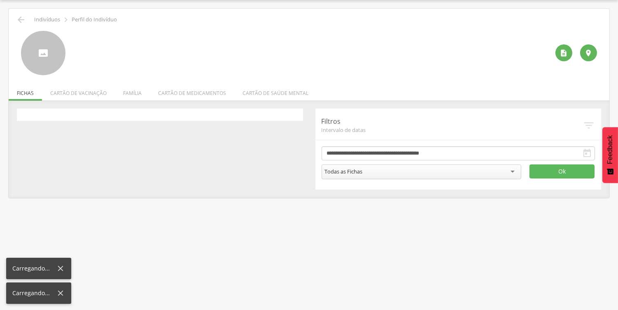
scroll to position [25, 0]
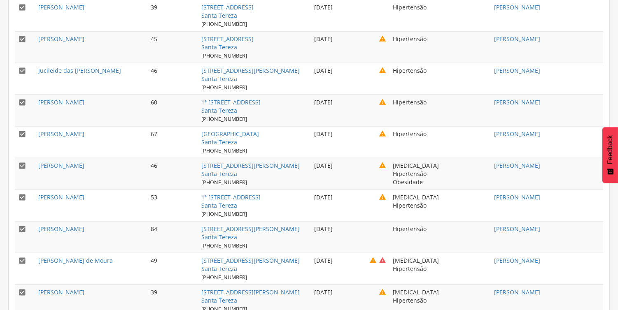
scroll to position [2219, 0]
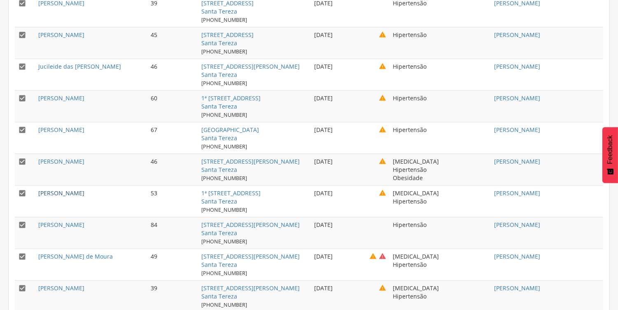
click at [84, 189] on link "[PERSON_NAME]" at bounding box center [61, 193] width 46 height 8
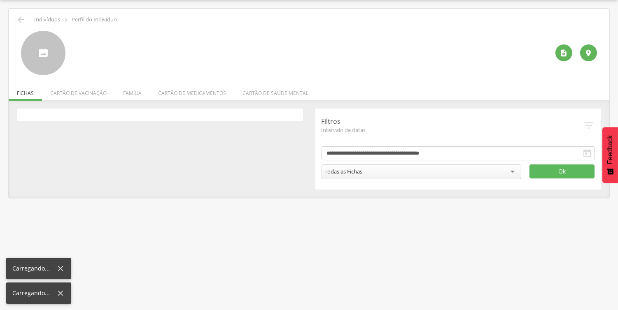
scroll to position [25, 0]
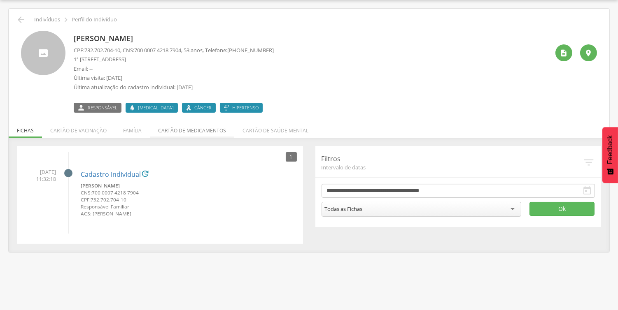
click at [199, 130] on li "Cartão de medicamentos" at bounding box center [192, 128] width 84 height 19
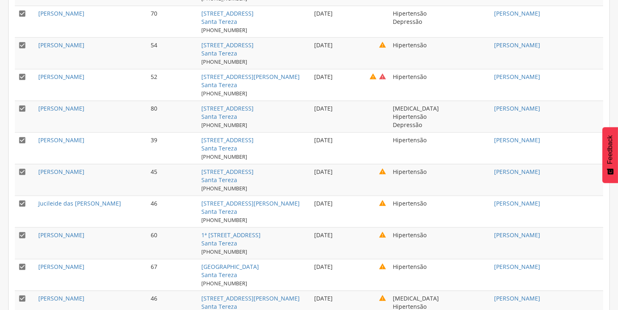
scroll to position [2036, 0]
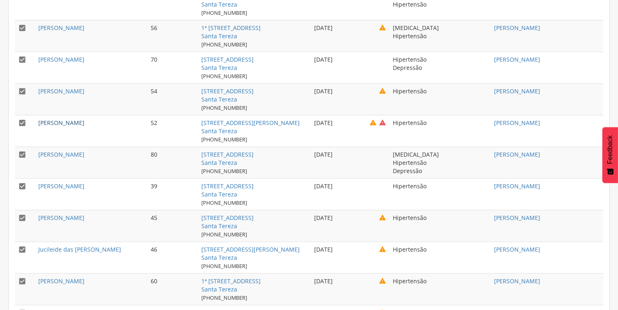
click at [64, 119] on link "[PERSON_NAME]" at bounding box center [61, 123] width 46 height 8
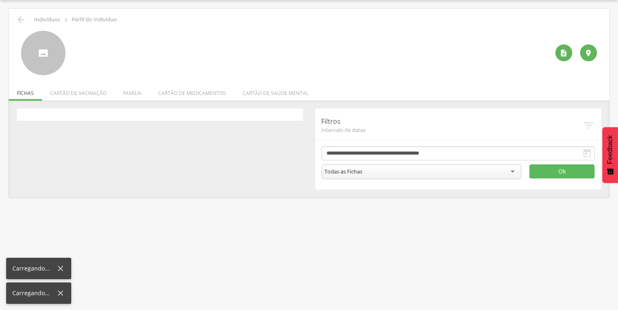
scroll to position [25, 0]
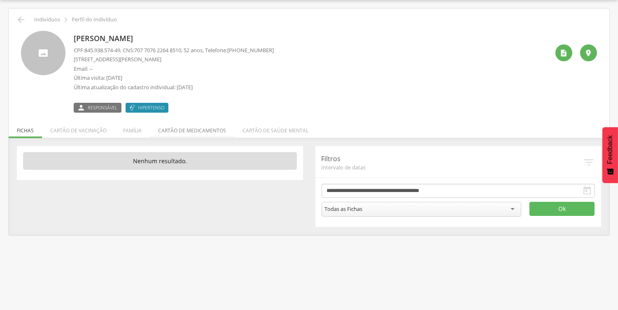
click at [179, 126] on li "Cartão de medicamentos" at bounding box center [192, 128] width 84 height 19
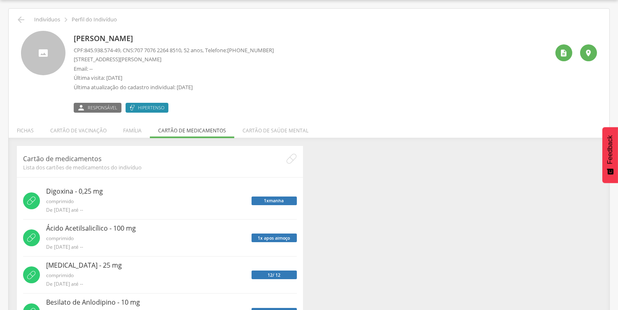
scroll to position [132, 0]
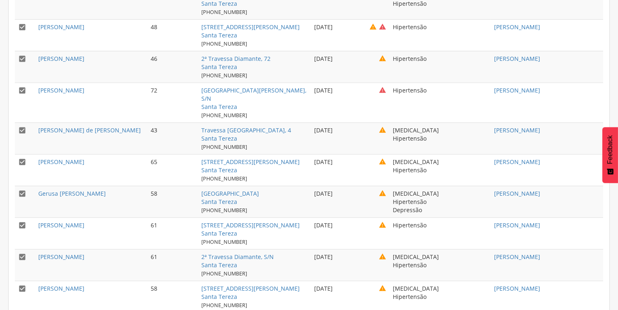
scroll to position [1229, 0]
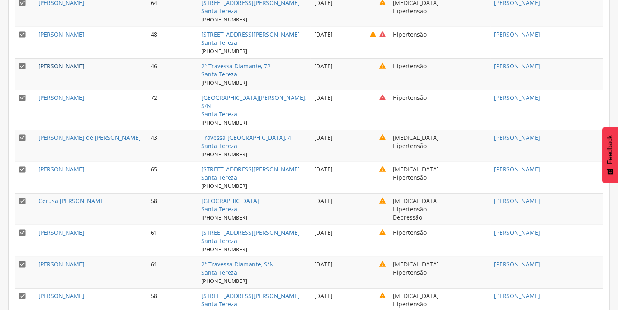
click at [84, 66] on link "[PERSON_NAME]" at bounding box center [61, 66] width 46 height 8
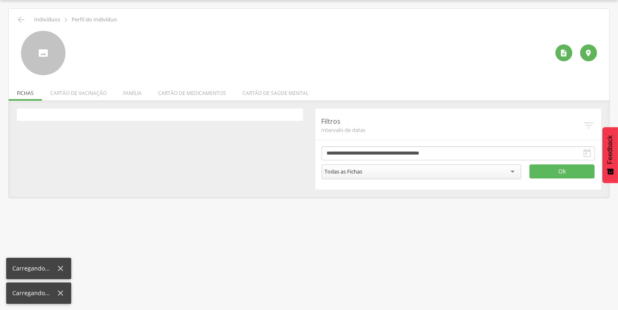
scroll to position [25, 0]
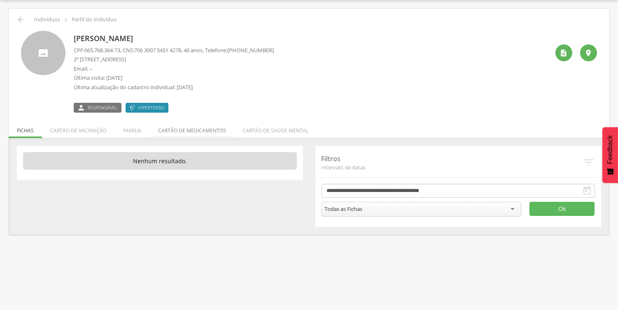
click at [179, 130] on li "Cartão de medicamentos" at bounding box center [192, 128] width 84 height 19
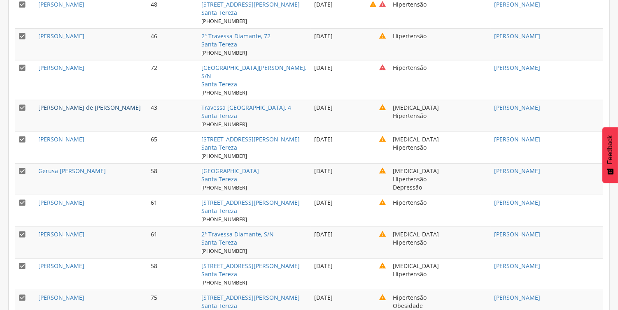
scroll to position [1213, 0]
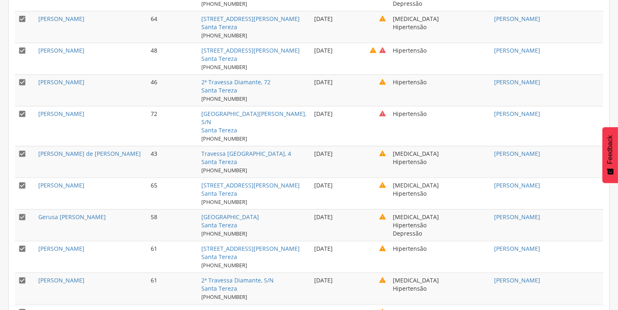
drag, startPoint x: 37, startPoint y: 77, endPoint x: 136, endPoint y: 84, distance: 98.5
click at [137, 84] on td "[PERSON_NAME]" at bounding box center [91, 90] width 112 height 32
copy link "[PERSON_NAME]"
